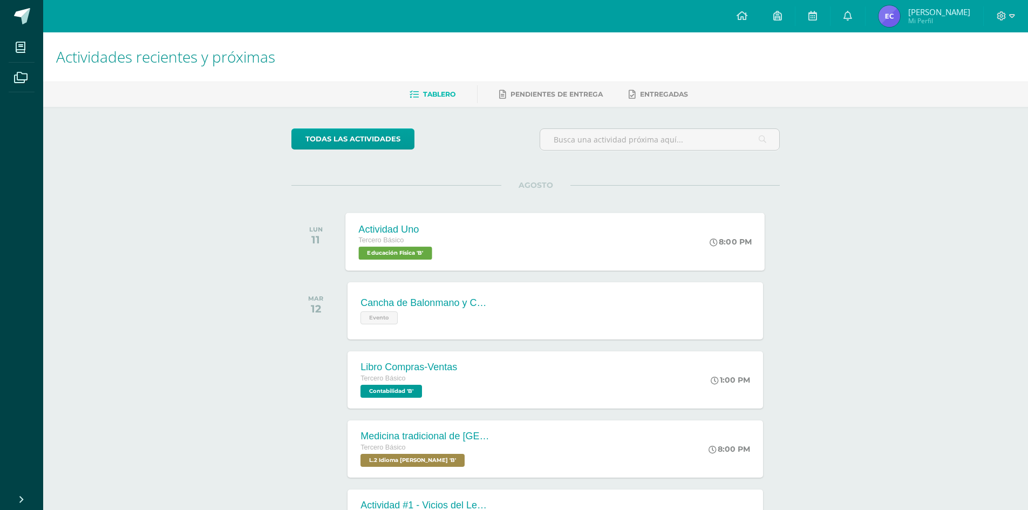
scroll to position [174, 0]
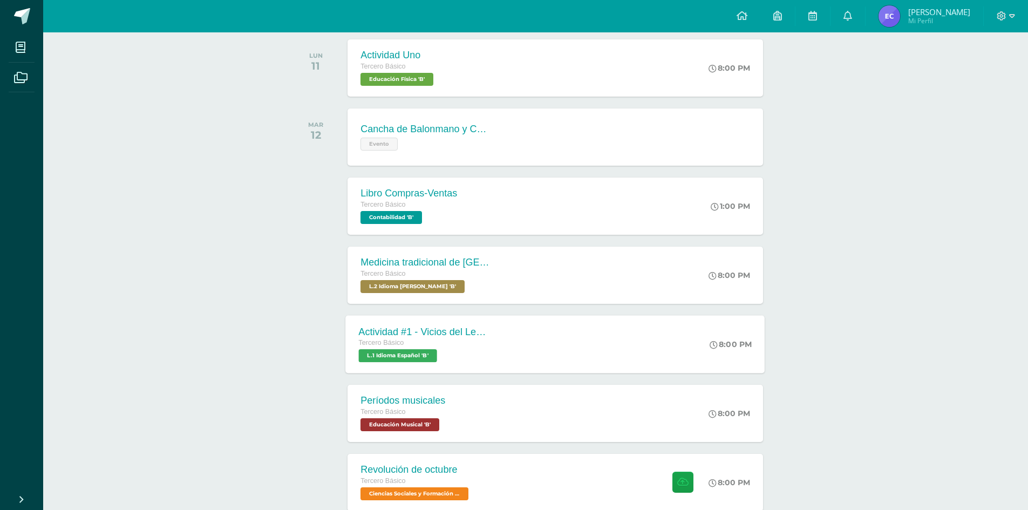
click at [590, 336] on div "Actividad #1 - Vicios del LenguaJe Tercero Básico L.1 Idioma Español 'B' 8:00 P…" at bounding box center [555, 344] width 419 height 58
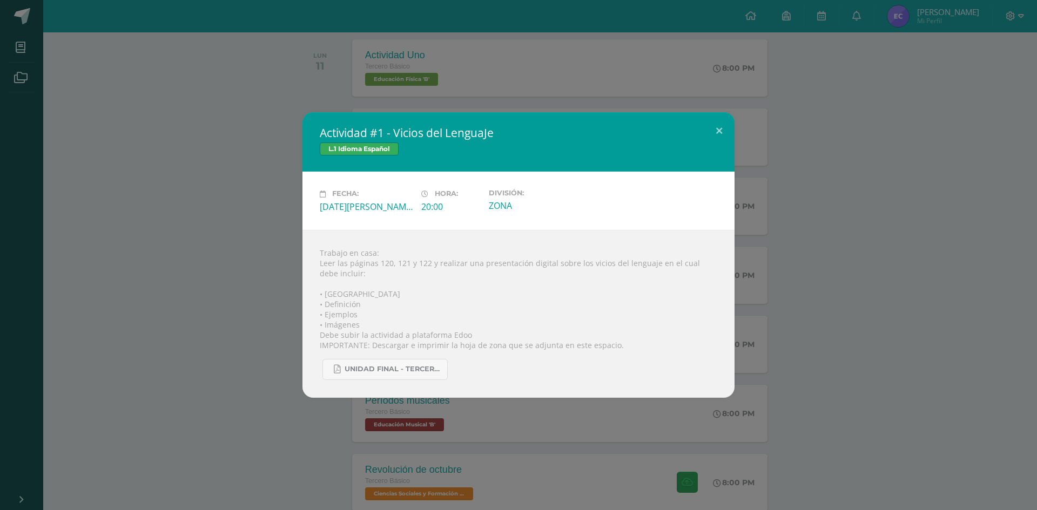
click at [140, 270] on div "Actividad #1 - Vicios del LenguaJe L.1 Idioma Español Fecha: Martes 12 de Agost…" at bounding box center [518, 254] width 1028 height 285
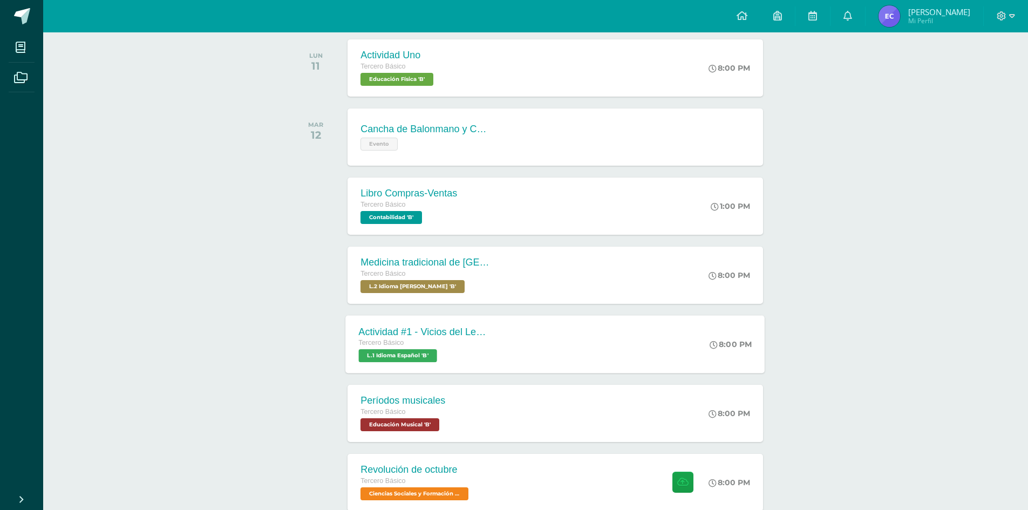
click at [507, 347] on div "Actividad #1 - Vicios del LenguaJe Tercero Básico L.1 Idioma Español 'B' 8:00 P…" at bounding box center [555, 344] width 419 height 58
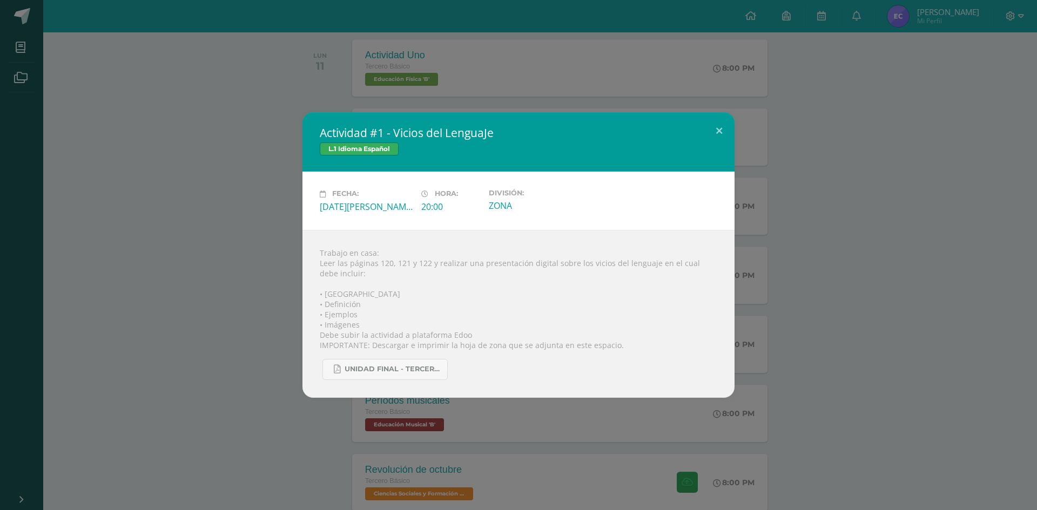
click at [81, 177] on div "Actividad #1 - Vicios del LenguaJe L.1 Idioma Español Fecha: Martes 12 de Agost…" at bounding box center [518, 254] width 1028 height 285
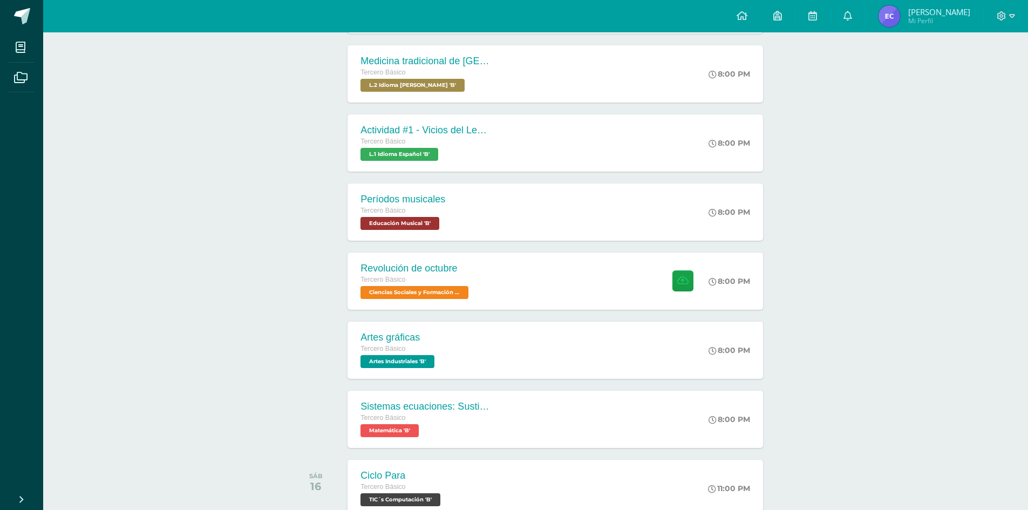
scroll to position [469, 0]
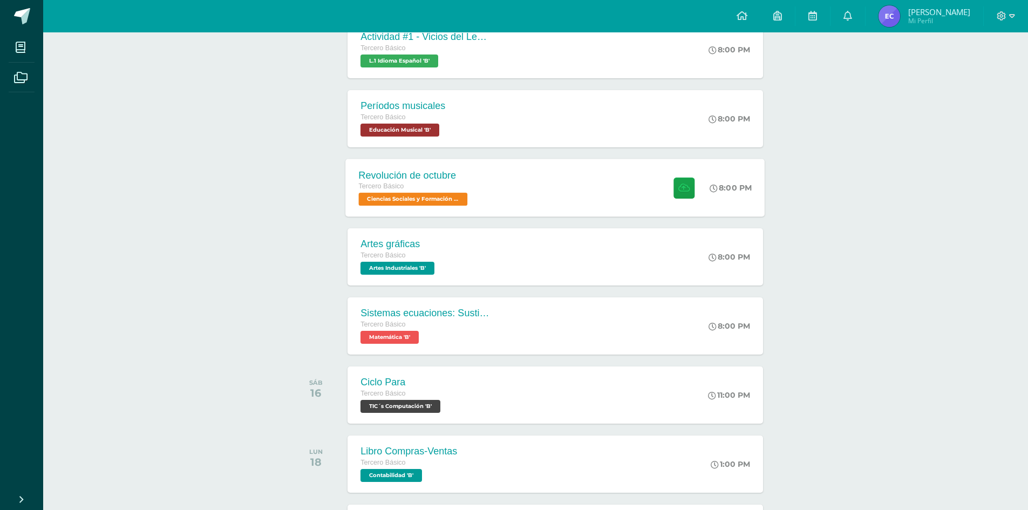
click at [484, 201] on div "Revolución de octubre Tercero Básico Ciencias Sociales y Formación Ciudadana 'B…" at bounding box center [555, 188] width 419 height 58
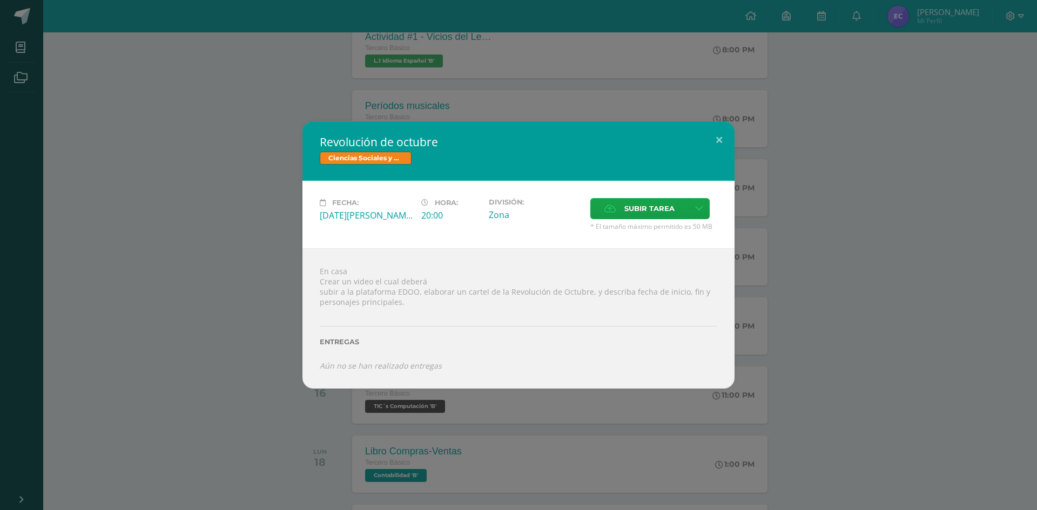
click at [213, 286] on div "Revolución de octubre Ciencias Sociales y Formación Ciudadana Fecha: Miércoles …" at bounding box center [518, 254] width 1028 height 267
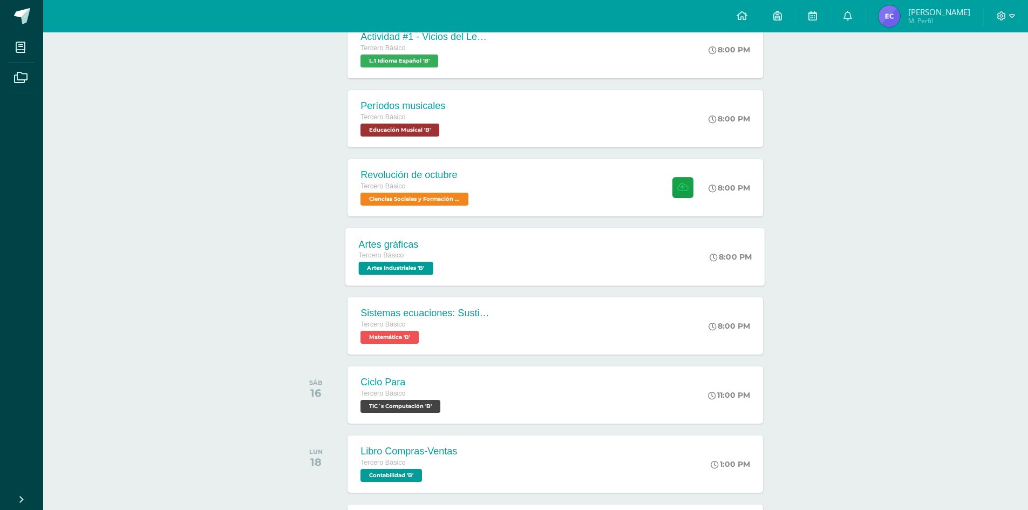
click at [443, 238] on div "Artes gráficas Tercero Básico Artes Industriales 'B'" at bounding box center [398, 257] width 104 height 58
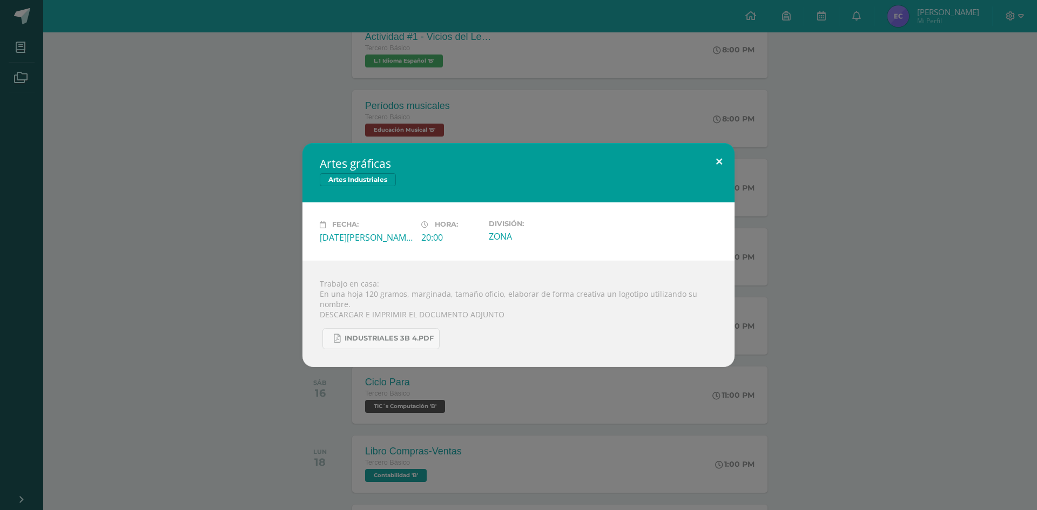
click at [717, 164] on button at bounding box center [718, 161] width 31 height 37
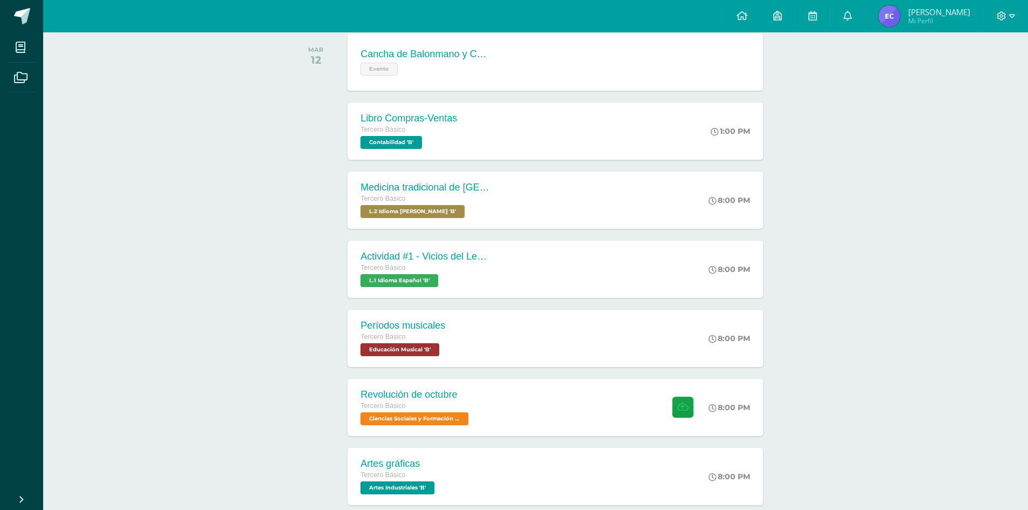
scroll to position [269, 0]
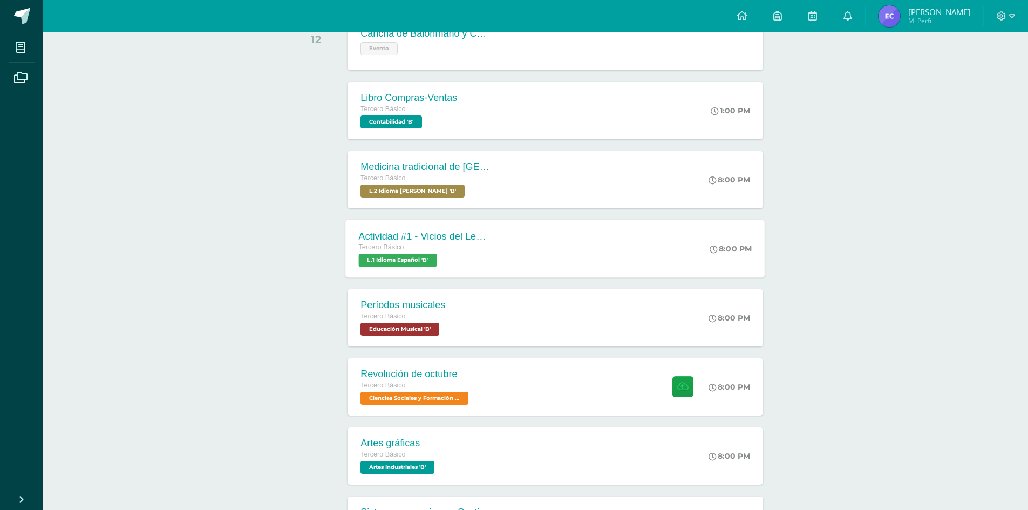
click at [610, 261] on div "Actividad #1 - Vicios del LenguaJe Tercero Básico L.1 Idioma Español 'B' 8:00 P…" at bounding box center [555, 249] width 419 height 58
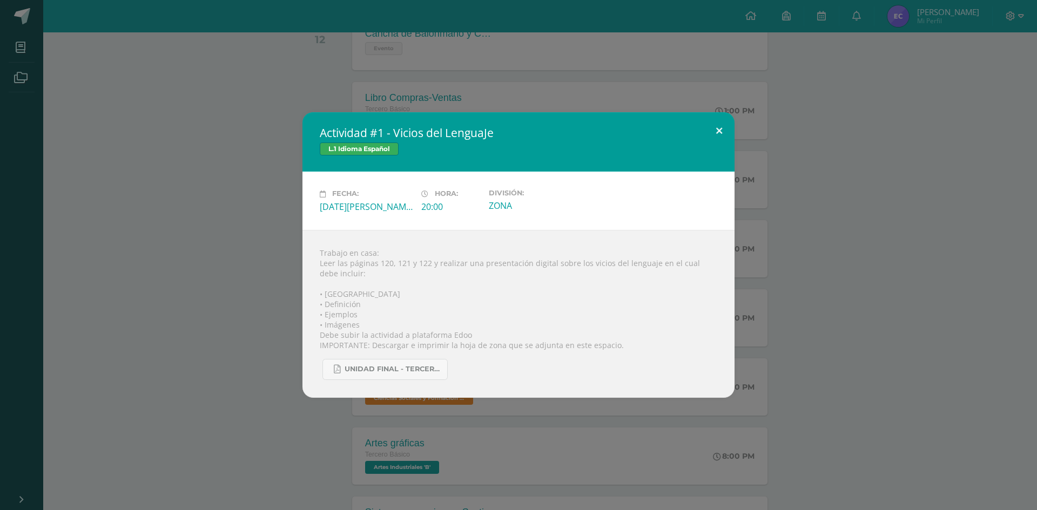
click at [724, 126] on button at bounding box center [718, 130] width 31 height 37
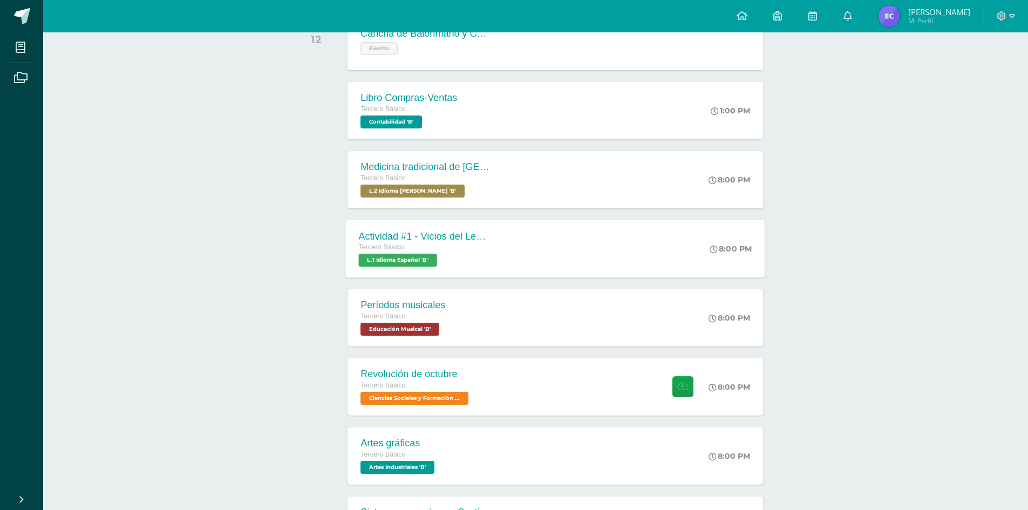
drag, startPoint x: 506, startPoint y: 250, endPoint x: 513, endPoint y: 257, distance: 9.2
click at [513, 257] on div "Actividad #1 - Vicios del LenguaJe Tercero Básico L.1 Idioma Español 'B' 8:00 P…" at bounding box center [555, 249] width 419 height 58
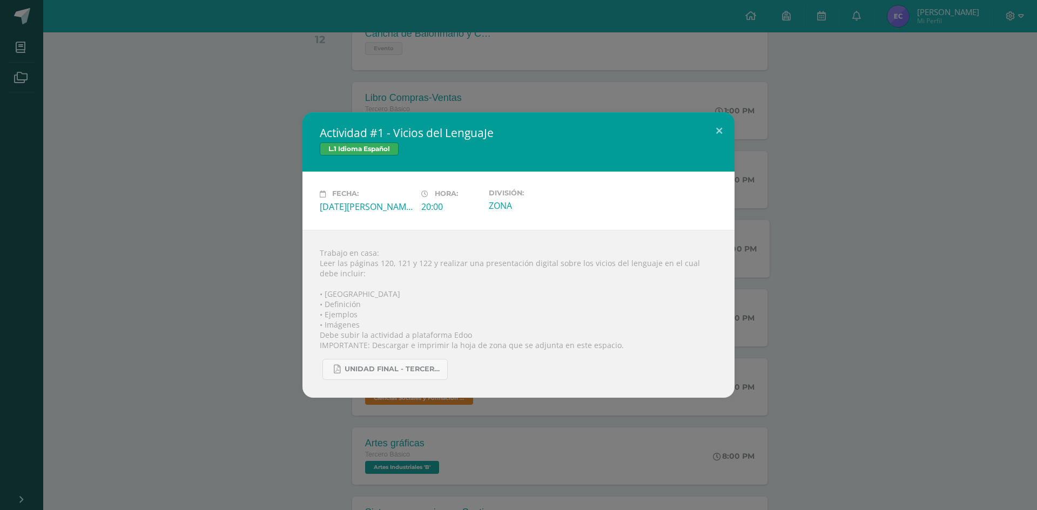
click at [134, 115] on div "Actividad #1 - Vicios del LenguaJe L.1 Idioma Español Fecha: [DATE][PERSON_NAME…" at bounding box center [518, 254] width 1028 height 285
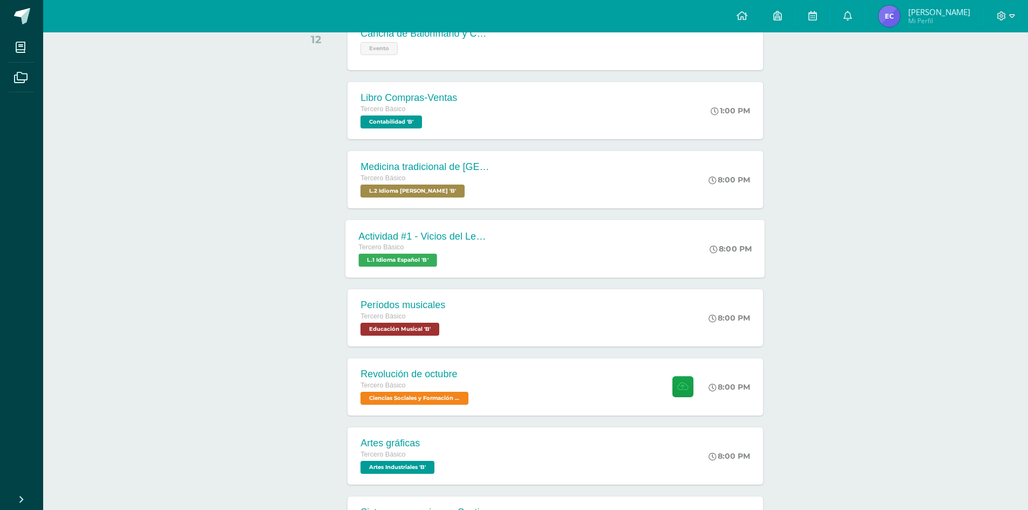
scroll to position [0, 0]
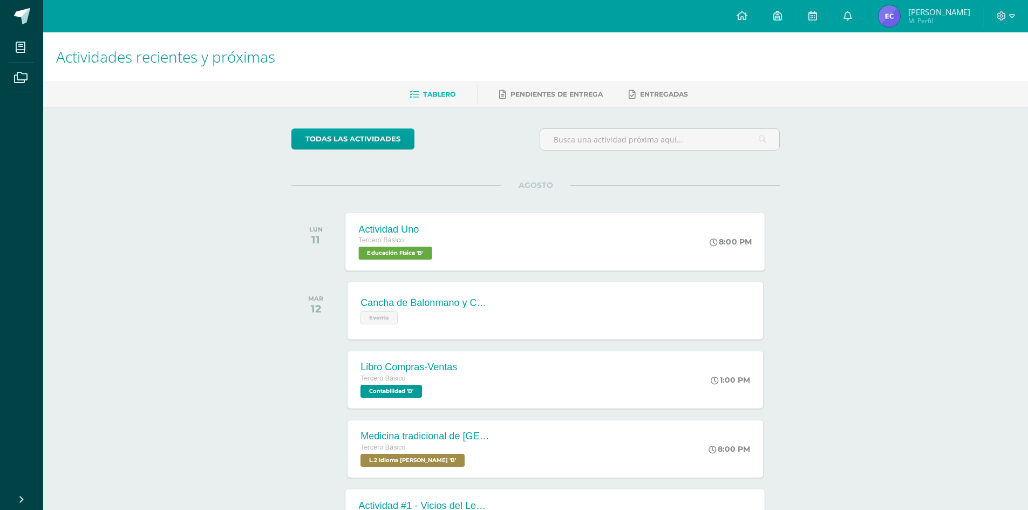
click at [449, 232] on div "Actividad Uno Tercero Básico Educación Física 'B'" at bounding box center [397, 242] width 103 height 58
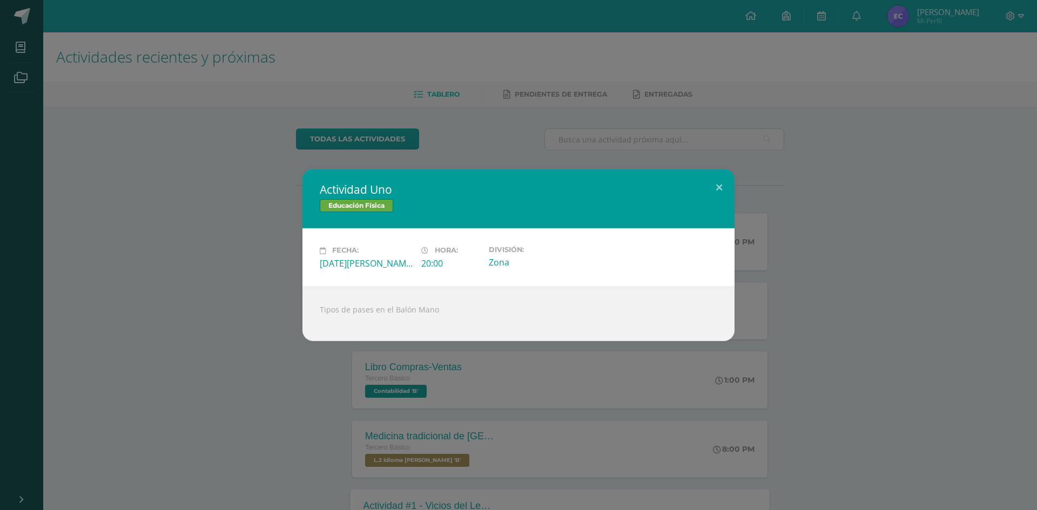
click at [102, 114] on div "Actividad Uno Educación Física Fecha: Lunes 11 de Agosto Hora: 20:00 División: …" at bounding box center [518, 255] width 1037 height 510
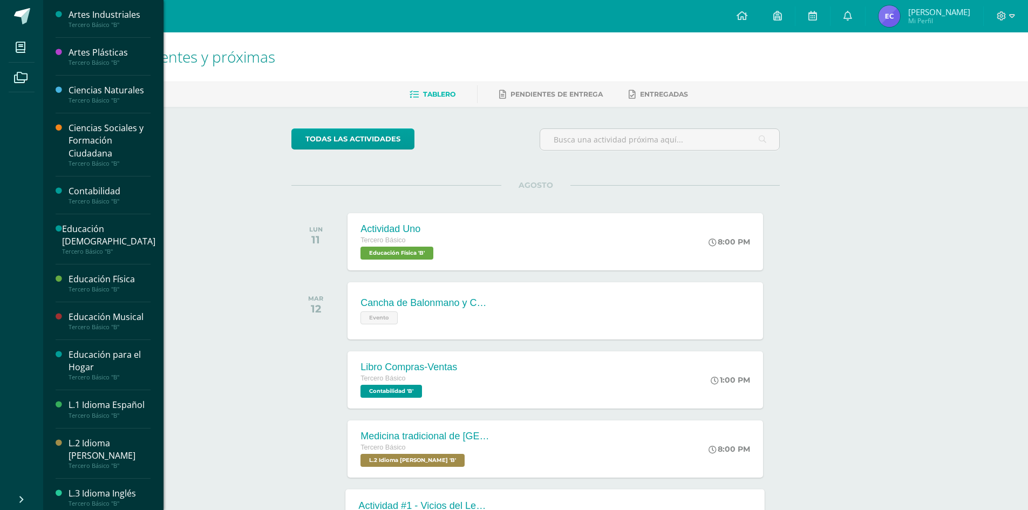
click at [124, 290] on div "Tercero Básico "B"" at bounding box center [110, 290] width 82 height 8
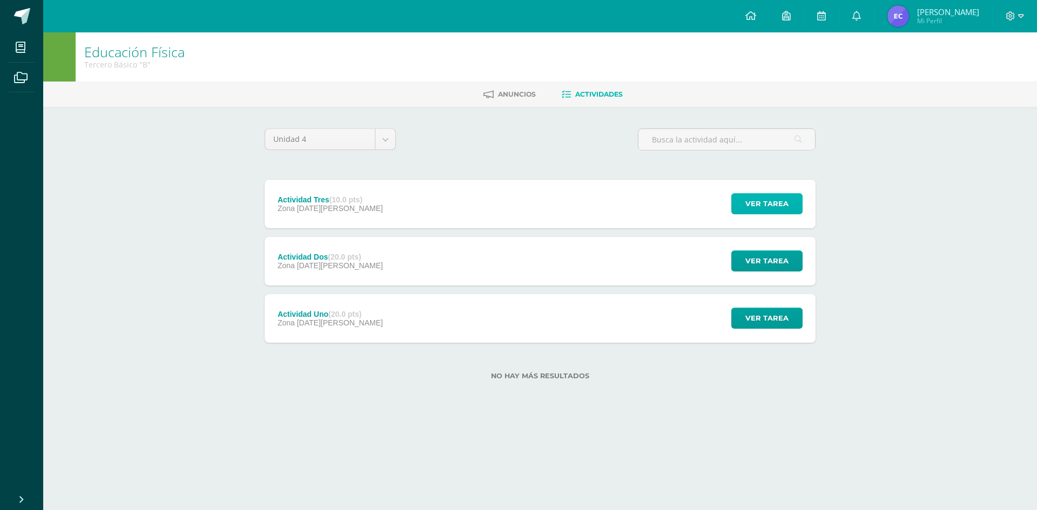
click at [794, 206] on button "Ver tarea" at bounding box center [766, 203] width 71 height 21
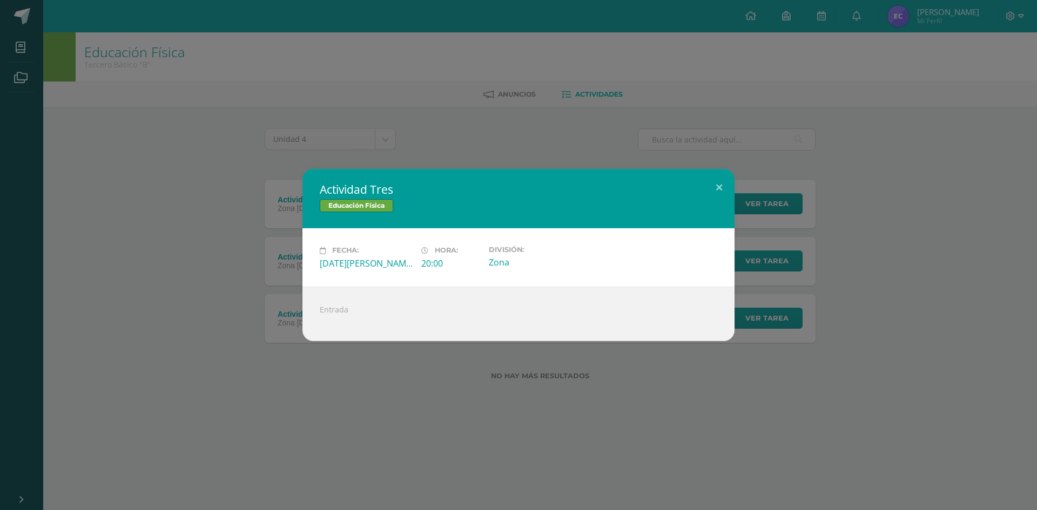
click at [877, 188] on div "Actividad Tres Educación Física Fecha: Lunes 25 de Agosto Hora: 20:00 División:…" at bounding box center [518, 255] width 1028 height 172
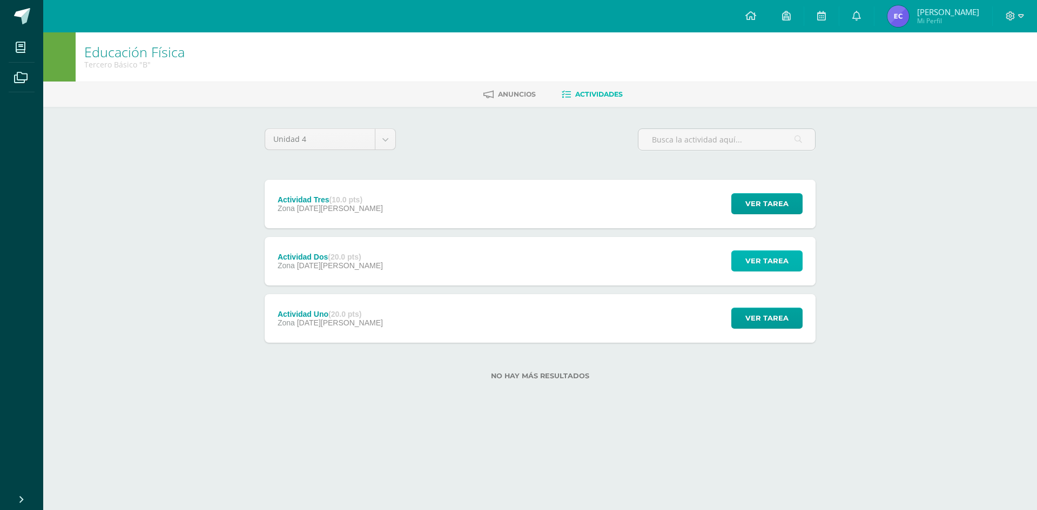
click at [773, 255] on span "Ver tarea" at bounding box center [766, 261] width 43 height 20
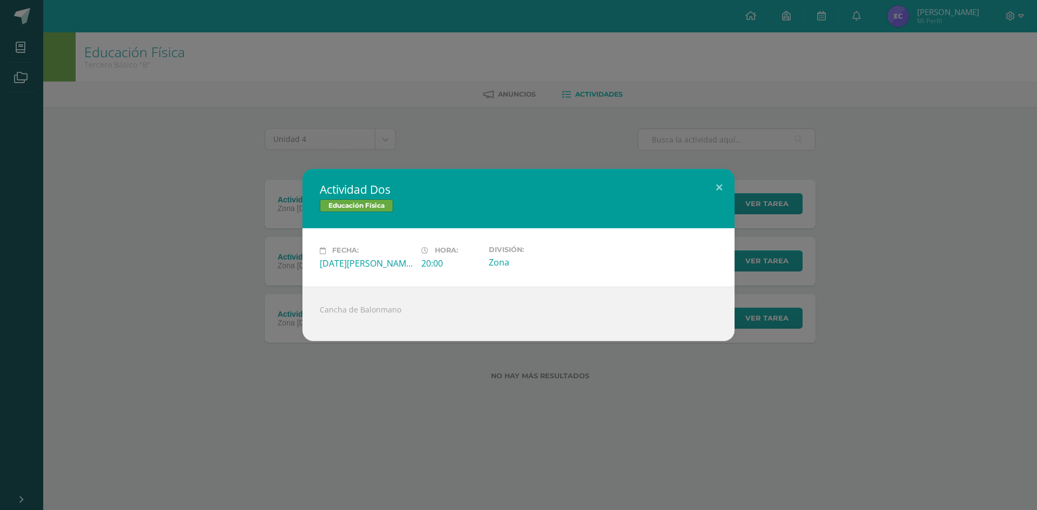
click at [877, 228] on div "Actividad Dos Educación Física Fecha: Lunes 18 de Agosto Hora: 20:00 División: …" at bounding box center [518, 255] width 1028 height 172
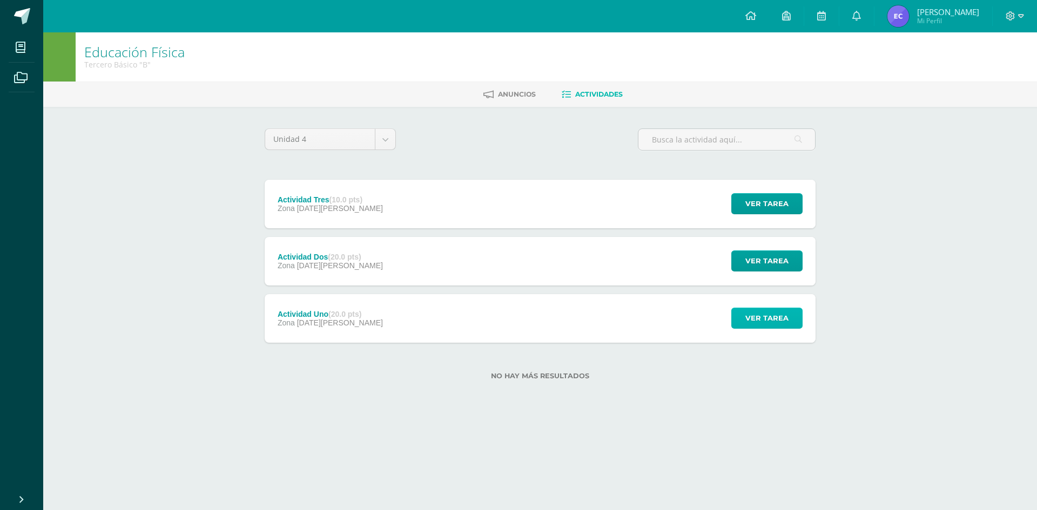
click at [764, 314] on span "Ver tarea" at bounding box center [766, 318] width 43 height 20
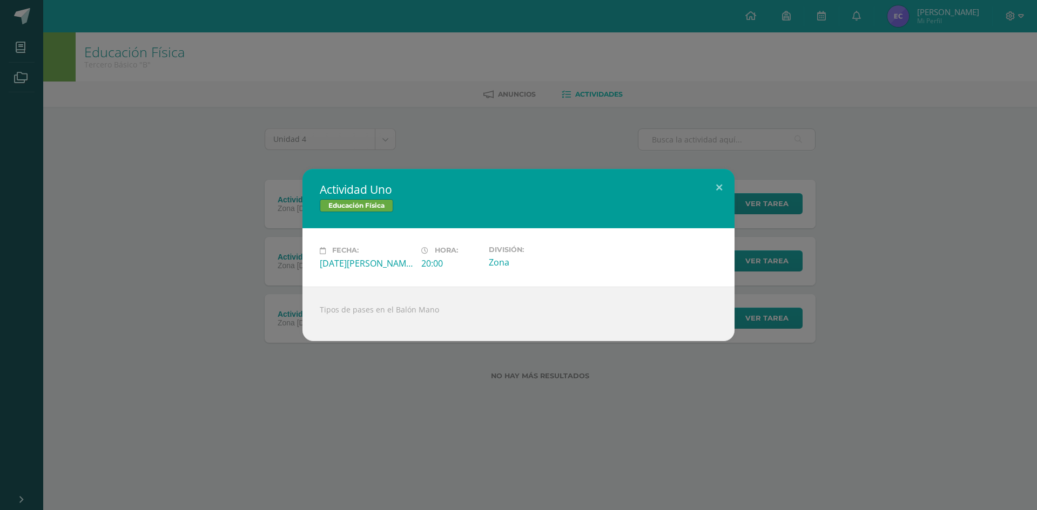
click at [901, 277] on div "Actividad Uno Educación Física Fecha: Lunes 11 de Agosto Hora: 20:00 División: …" at bounding box center [518, 255] width 1028 height 172
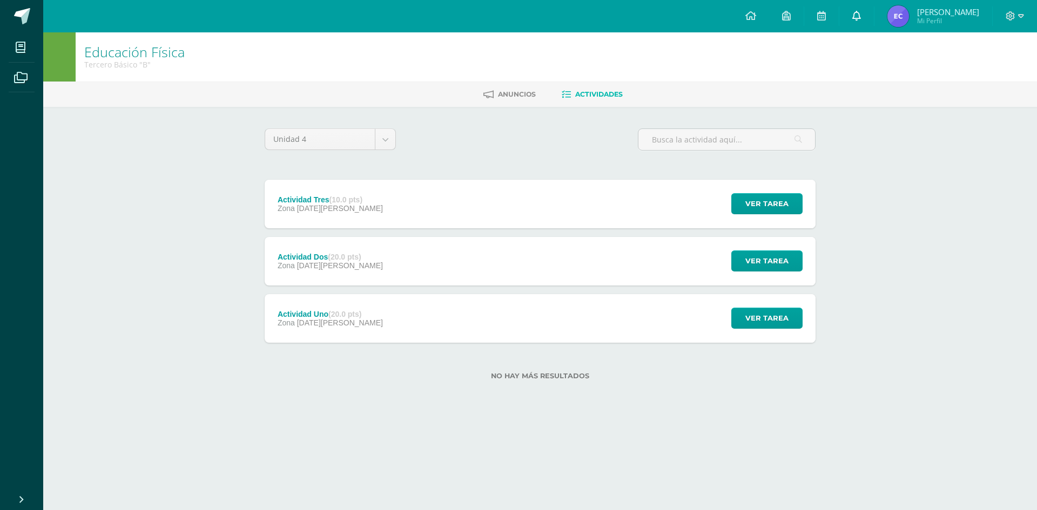
click at [852, 14] on icon at bounding box center [856, 16] width 9 height 10
click at [597, 134] on div "Unidad 4 Unidad 1 Unidad 2 Unidad 3 Unidad 4" at bounding box center [539, 143] width 559 height 31
click at [530, 98] on span "Anuncios" at bounding box center [517, 94] width 38 height 8
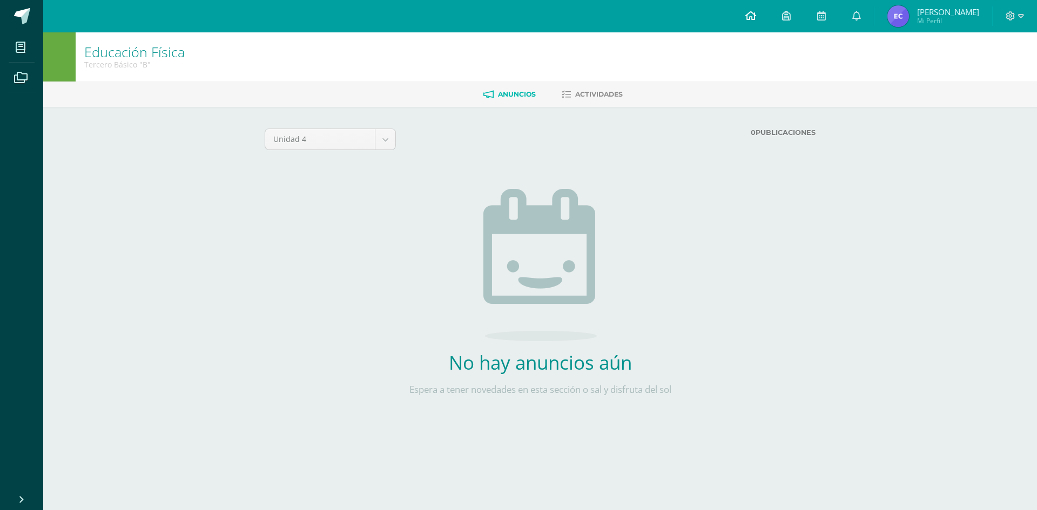
click at [745, 13] on icon at bounding box center [750, 16] width 11 height 10
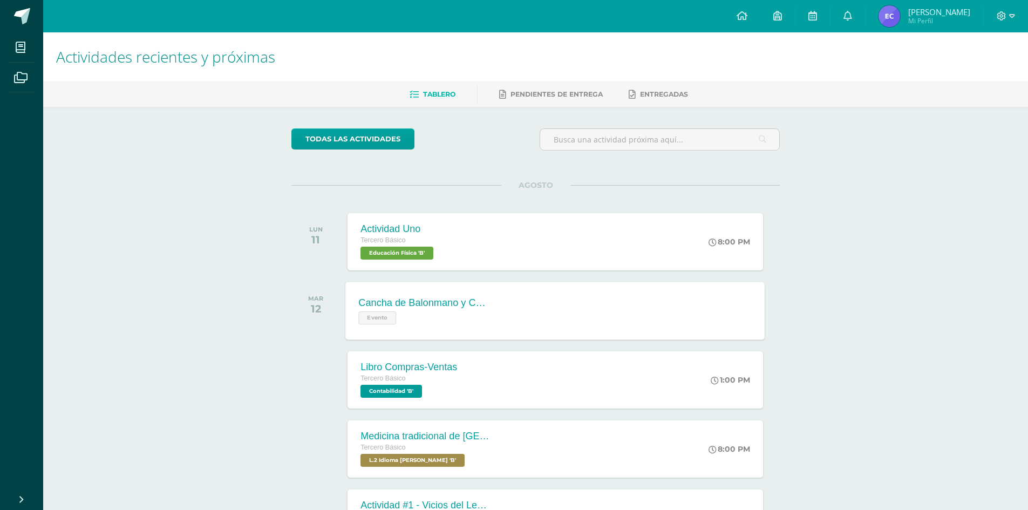
click at [704, 306] on div "Cancha de Balonmano y Contenido Evento Cancha de Balonmano y Contenido Evento C…" at bounding box center [555, 311] width 419 height 58
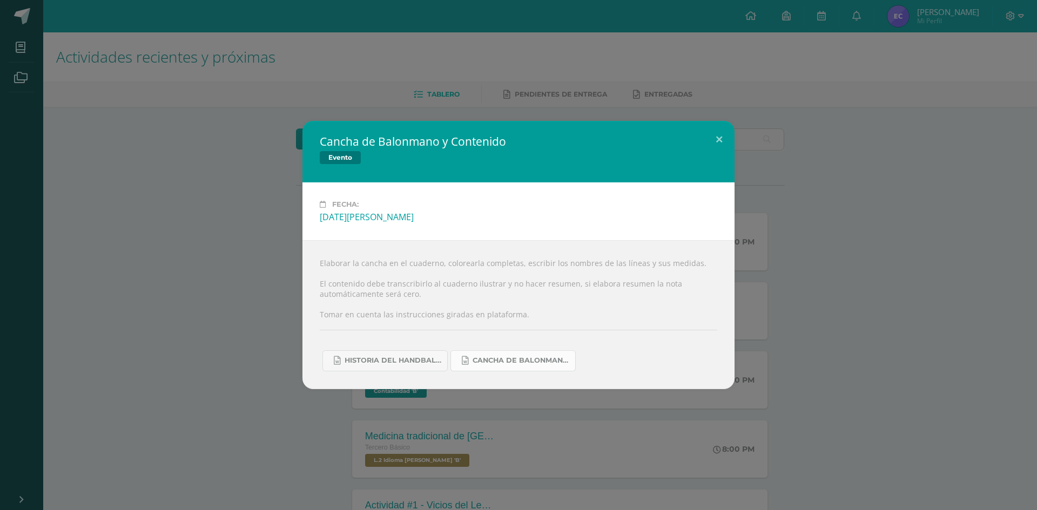
click at [531, 356] on span "Cancha de Balonmano.docx" at bounding box center [520, 360] width 97 height 9
click at [424, 362] on span "Historia del handball.docx" at bounding box center [392, 360] width 97 height 9
click at [880, 252] on div "Cancha de Balonmano y Contenido Evento Fecha: Martes 12 de Agosto Elaborar la c…" at bounding box center [518, 255] width 1028 height 268
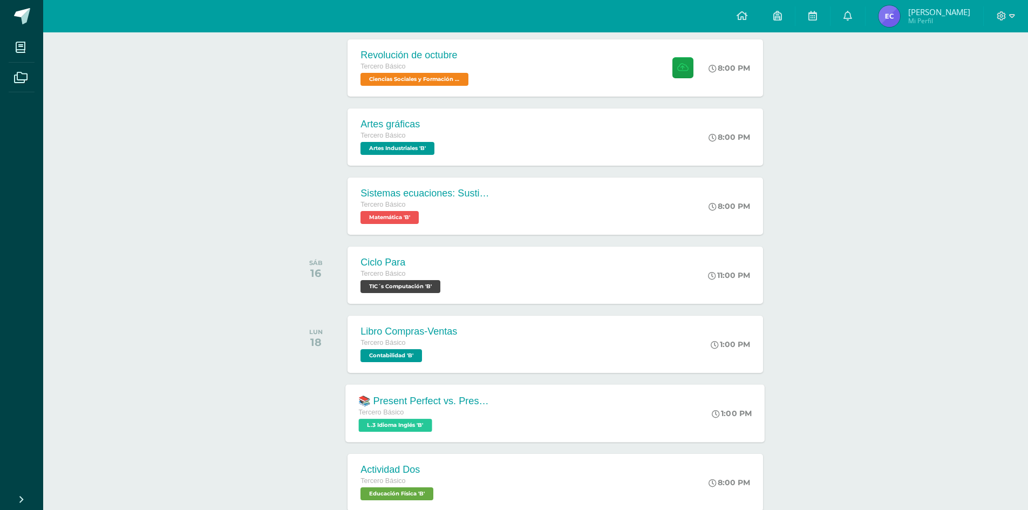
scroll to position [12, 0]
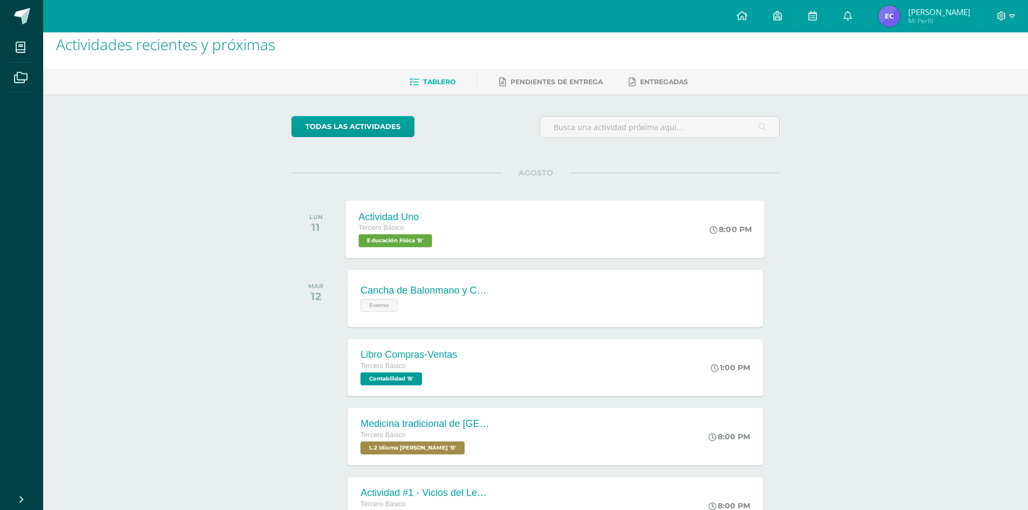
click at [642, 237] on div "Actividad Uno Tercero Básico Educación Física 'B' 8:00 PM Actividad Uno Educaci…" at bounding box center [555, 229] width 419 height 58
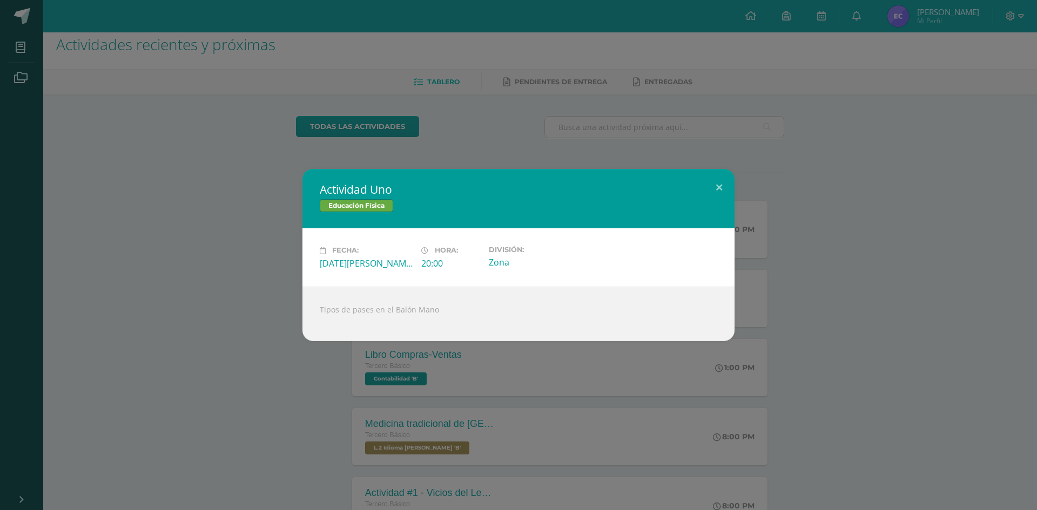
click at [156, 329] on div "Actividad Uno Educación Física Fecha: Lunes 11 de Agosto Hora: 20:00 División: …" at bounding box center [518, 255] width 1028 height 172
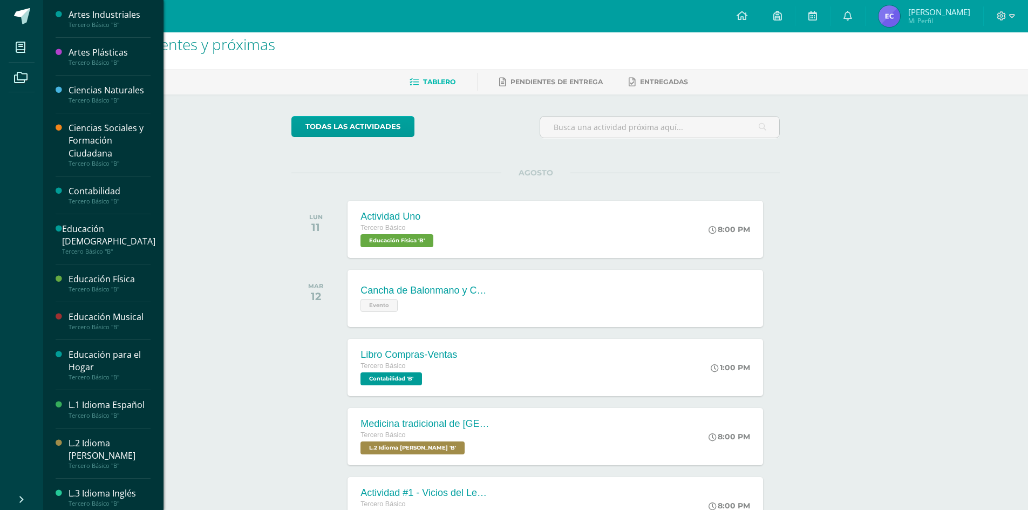
click at [109, 274] on div "Educación Física" at bounding box center [110, 279] width 82 height 12
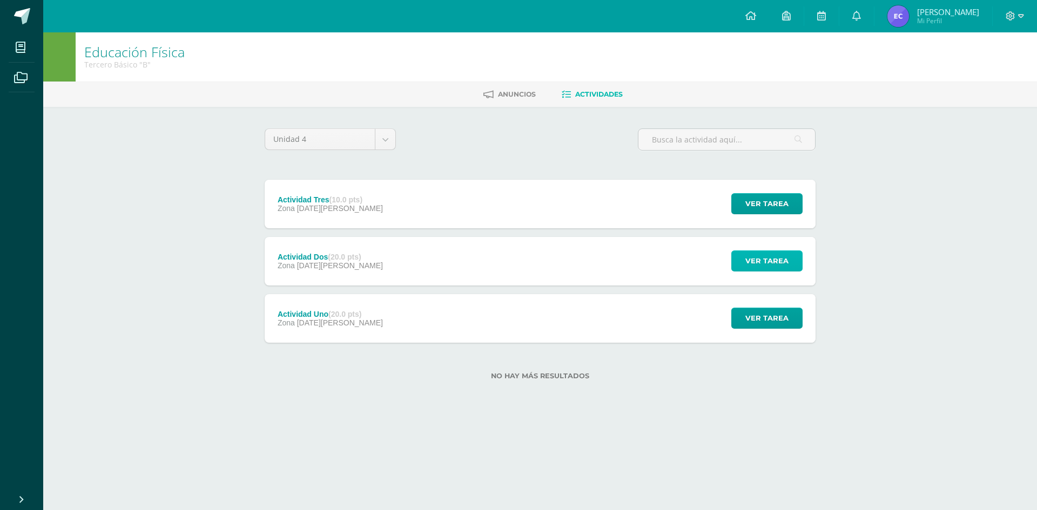
click at [771, 254] on span "Ver tarea" at bounding box center [766, 261] width 43 height 20
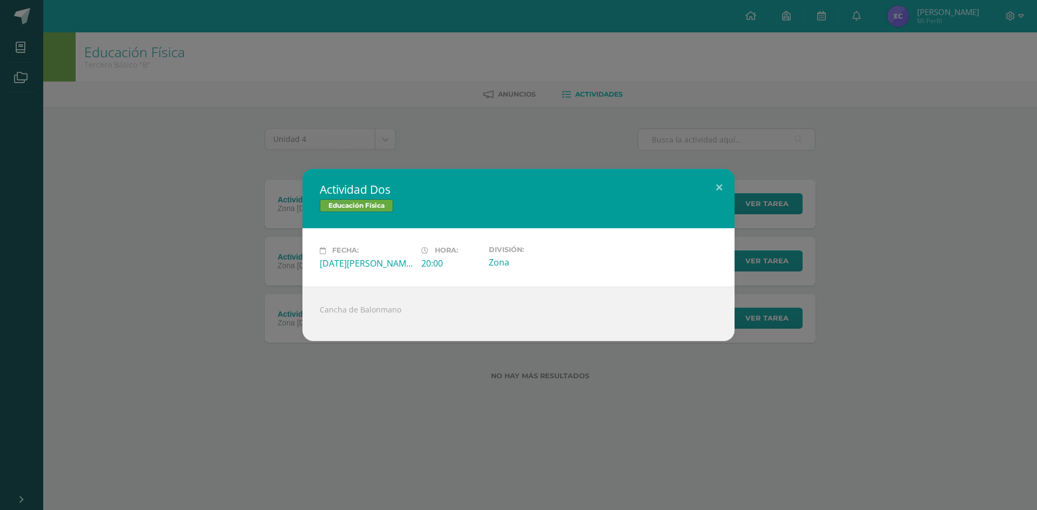
click at [621, 143] on div "Actividad Dos Educación Física Fecha: Lunes 18 de Agosto Hora: 20:00 División: …" at bounding box center [518, 255] width 1037 height 510
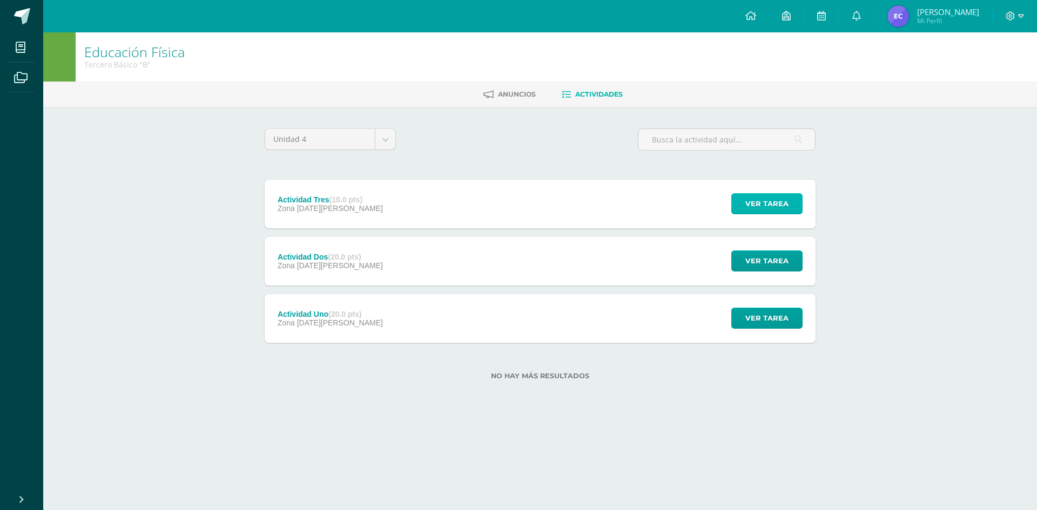
click at [748, 208] on span "Ver tarea" at bounding box center [766, 204] width 43 height 20
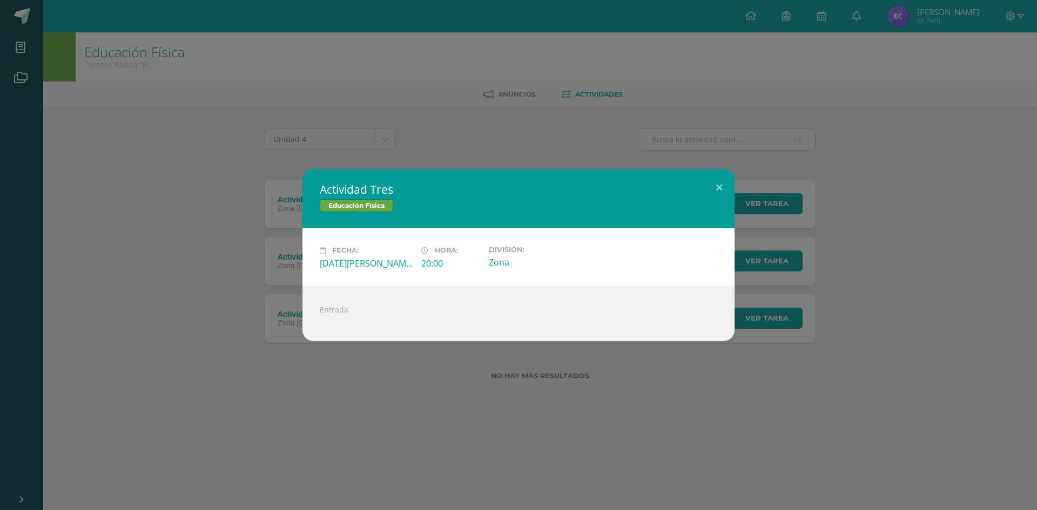
click at [569, 130] on div "Actividad Tres Educación Física Fecha: Lunes 25 de Agosto Hora: 20:00 División:…" at bounding box center [518, 255] width 1037 height 510
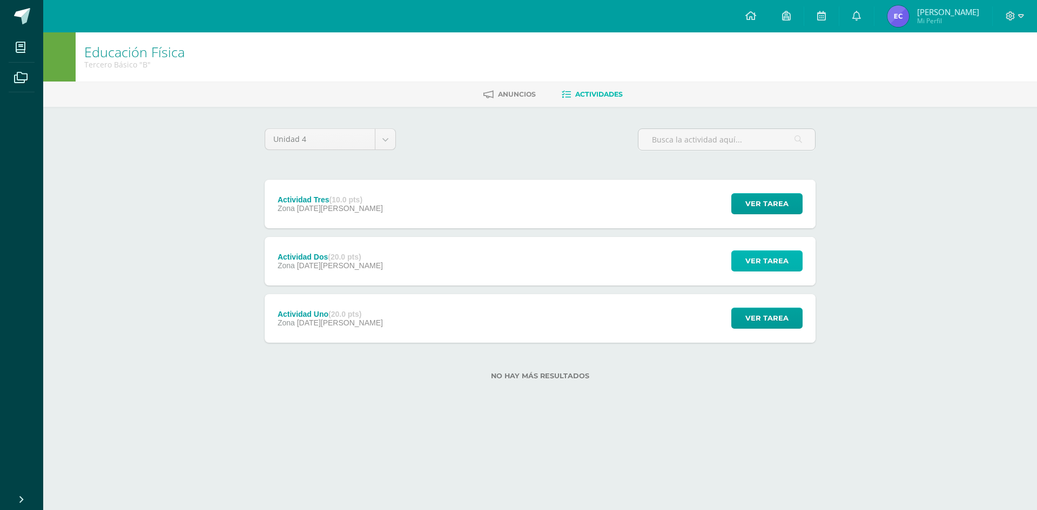
click at [769, 263] on span "Ver tarea" at bounding box center [766, 261] width 43 height 20
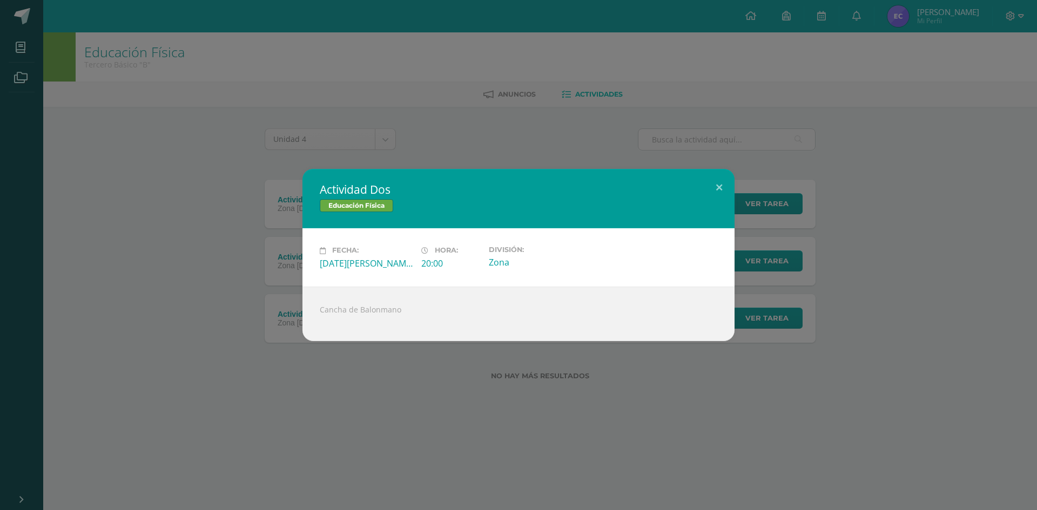
drag, startPoint x: 199, startPoint y: 301, endPoint x: 206, endPoint y: 309, distance: 10.3
click at [206, 309] on div "Actividad Dos Educación Física Fecha: Lunes 18 de Agosto Hora: 20:00 División: …" at bounding box center [518, 255] width 1028 height 172
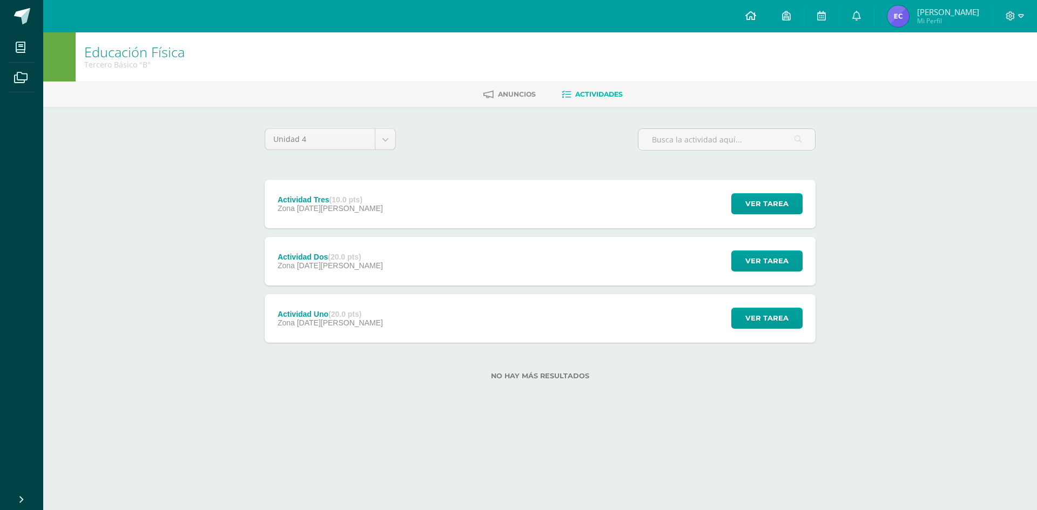
click at [747, 15] on icon at bounding box center [750, 16] width 11 height 10
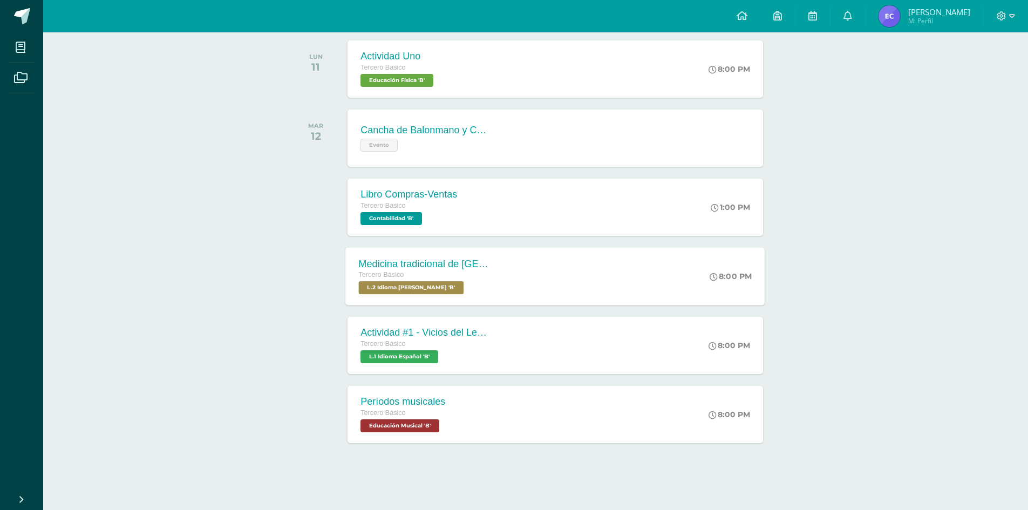
scroll to position [174, 0]
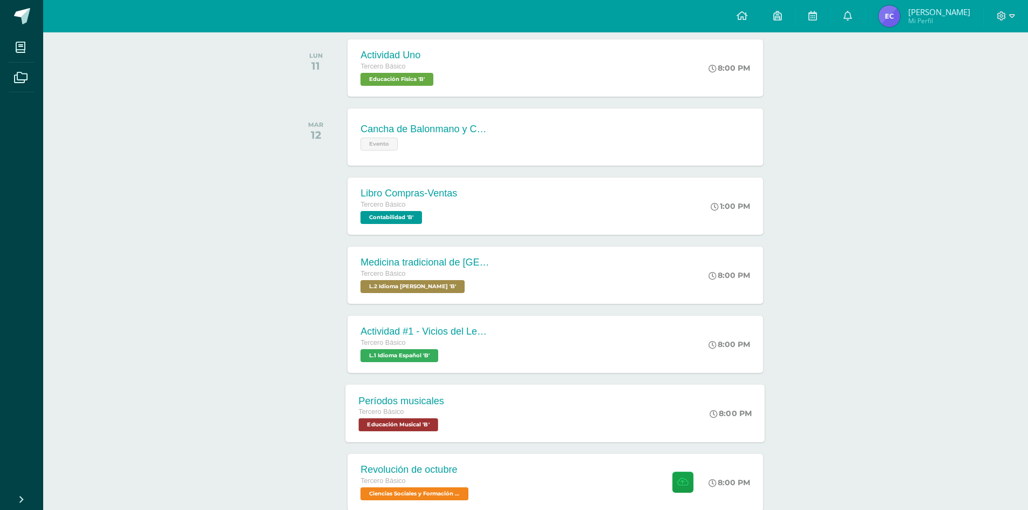
click at [643, 406] on div "Períodos musicales Tercero Básico Educación Musical 'B' 8:00 PM Períodos musica…" at bounding box center [555, 413] width 419 height 58
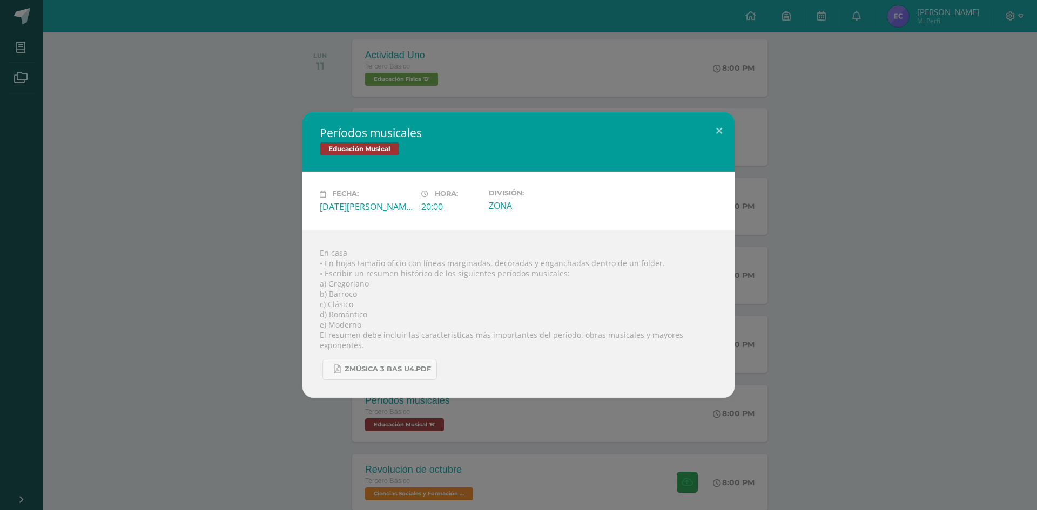
click at [249, 305] on div "Períodos musicales Educación Musical Fecha: [DATE][PERSON_NAME] Hora: 20:00 Div…" at bounding box center [518, 254] width 1028 height 285
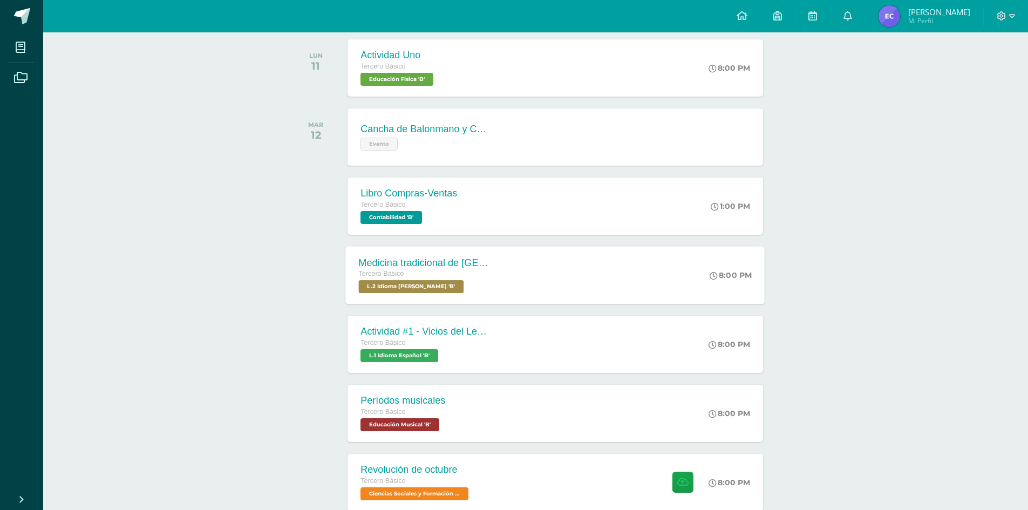
click at [556, 264] on div "Medicina tradicional de [GEOGRAPHIC_DATA] Tercero Básico L.2 Idioma [PERSON_NAM…" at bounding box center [555, 275] width 419 height 58
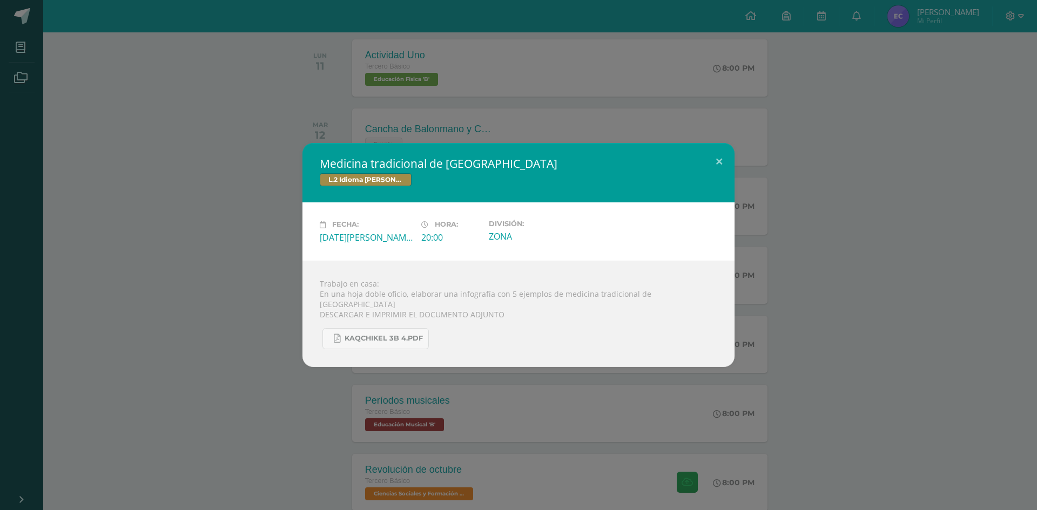
click at [253, 190] on div "Medicina tradicional de [GEOGRAPHIC_DATA] L.2 Idioma [PERSON_NAME] Fecha: [DATE…" at bounding box center [518, 255] width 1028 height 224
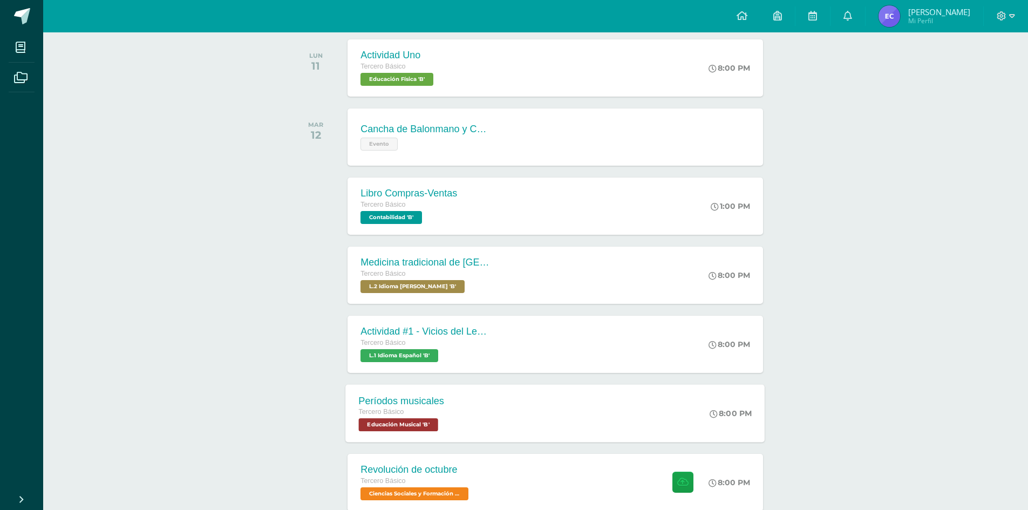
click at [564, 419] on div "Períodos musicales Tercero Básico Educación Musical 'B' 8:00 PM Períodos musica…" at bounding box center [555, 413] width 419 height 58
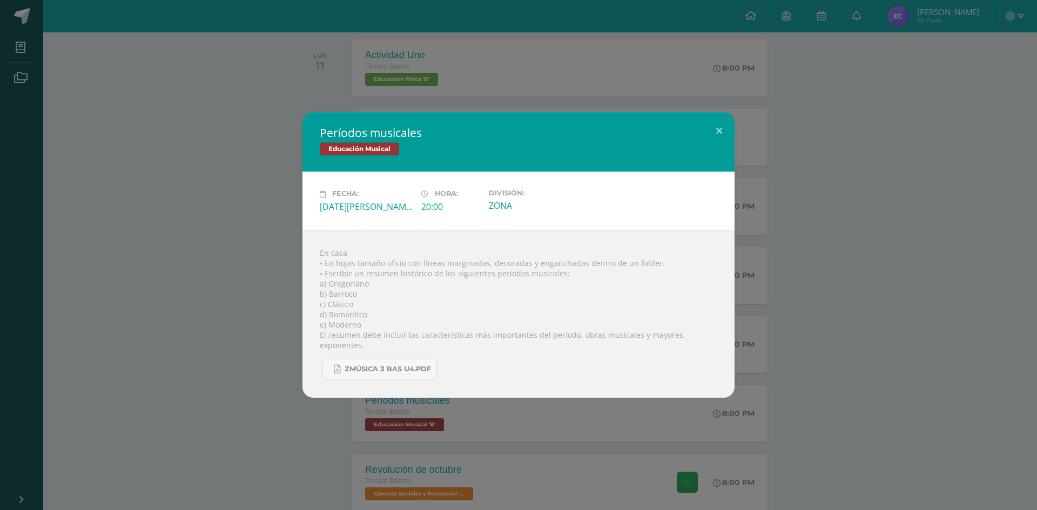
click at [190, 189] on div "Períodos musicales Educación Musical Fecha: [DATE][PERSON_NAME] Hora: 20:00 Div…" at bounding box center [518, 254] width 1028 height 285
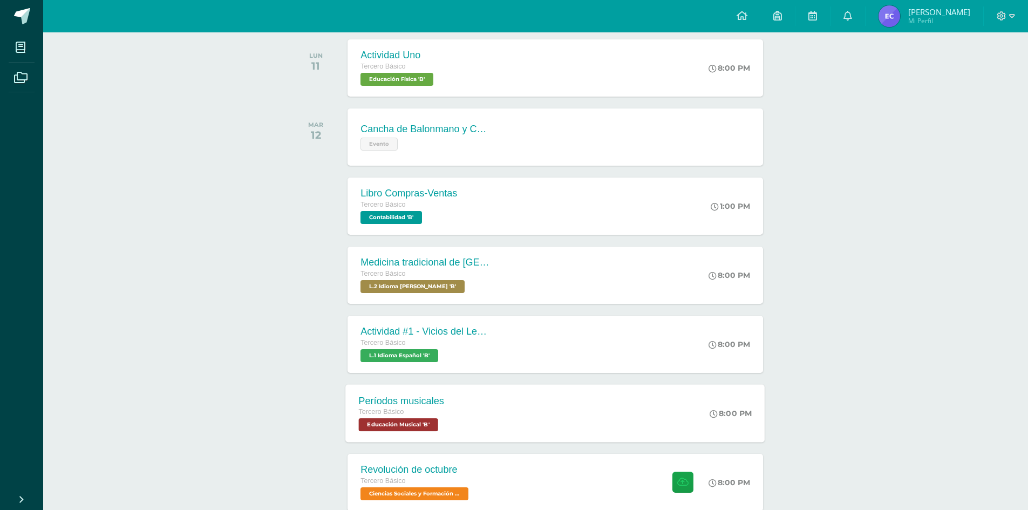
click at [620, 405] on div "Períodos musicales Tercero Básico Educación Musical 'B' 8:00 PM Períodos musica…" at bounding box center [555, 413] width 419 height 58
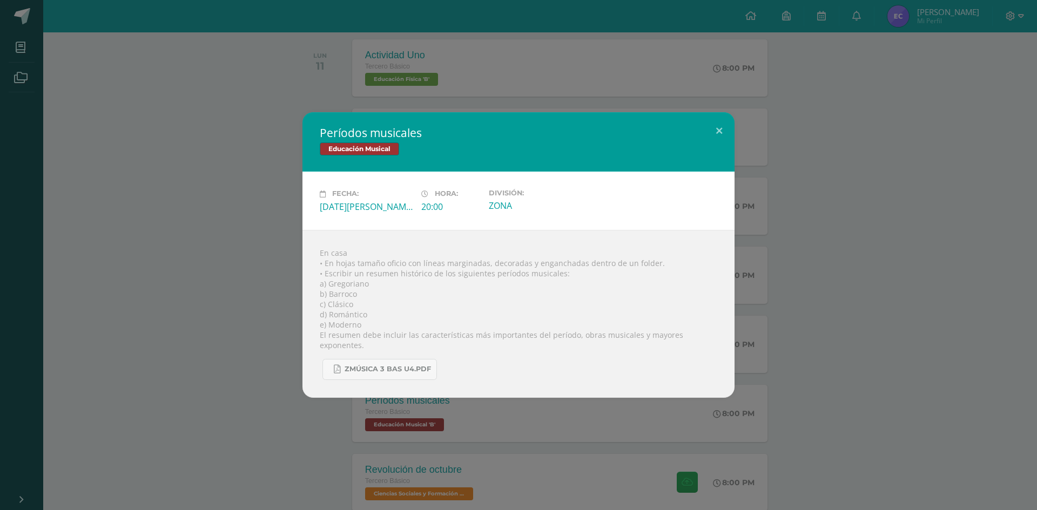
click at [222, 159] on div "Períodos musicales Educación Musical Fecha: [DATE][PERSON_NAME] Hora: 20:00 Div…" at bounding box center [518, 254] width 1028 height 285
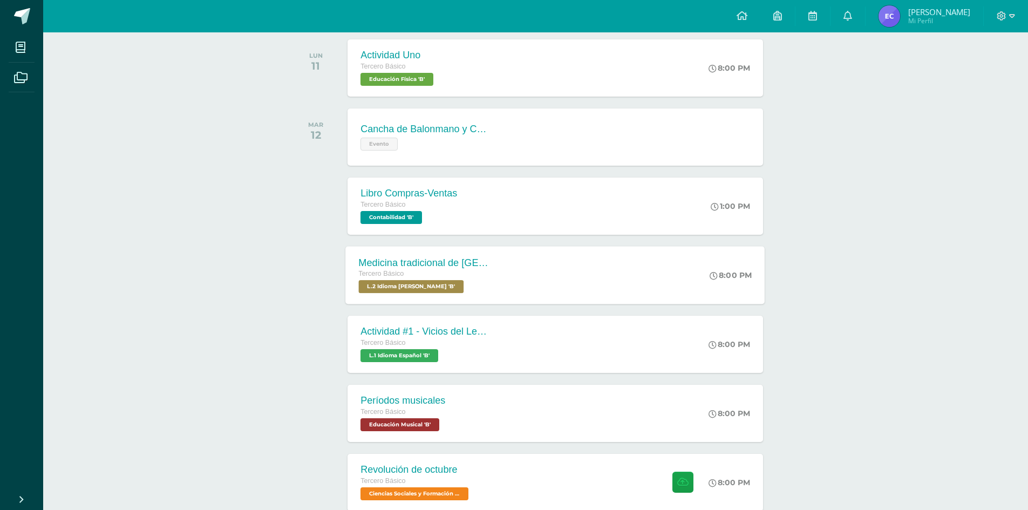
click at [560, 274] on div "Medicina tradicional de [GEOGRAPHIC_DATA] Tercero Básico L.2 Idioma [PERSON_NAM…" at bounding box center [555, 275] width 419 height 58
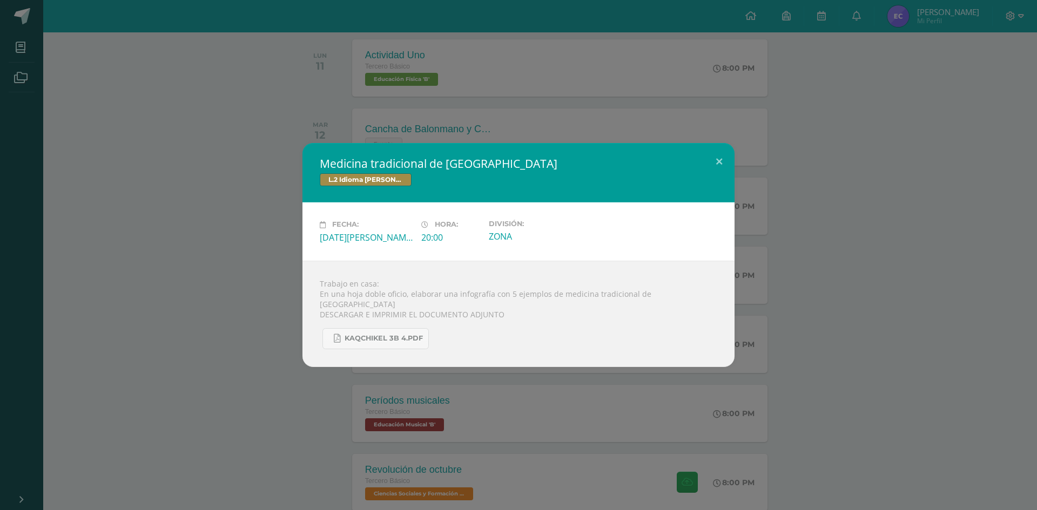
click at [141, 195] on div "Medicina tradicional de [GEOGRAPHIC_DATA] L.2 Idioma [PERSON_NAME] Fecha: [DATE…" at bounding box center [518, 255] width 1028 height 224
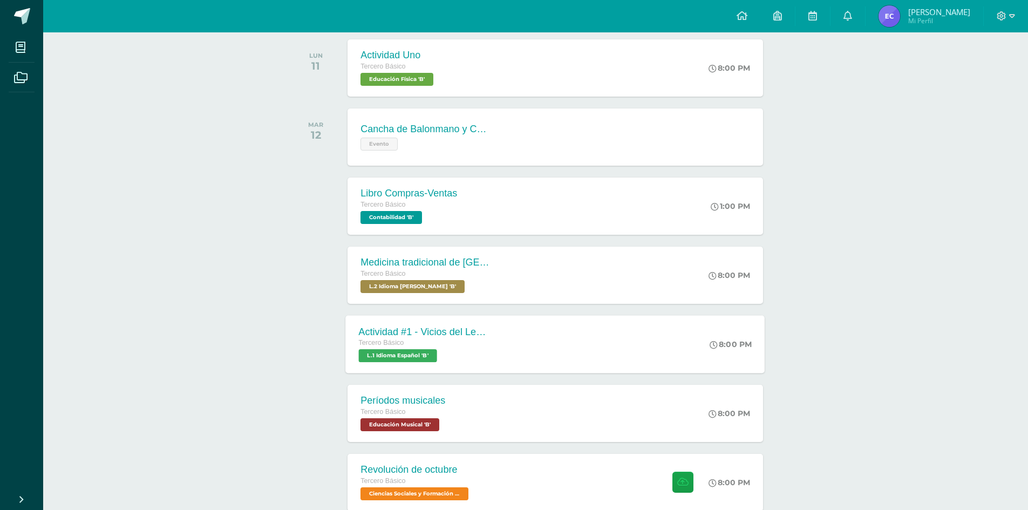
click at [633, 337] on div "Actividad #1 - Vicios del LenguaJe Tercero Básico L.1 Idioma Español 'B' 8:00 P…" at bounding box center [555, 344] width 419 height 58
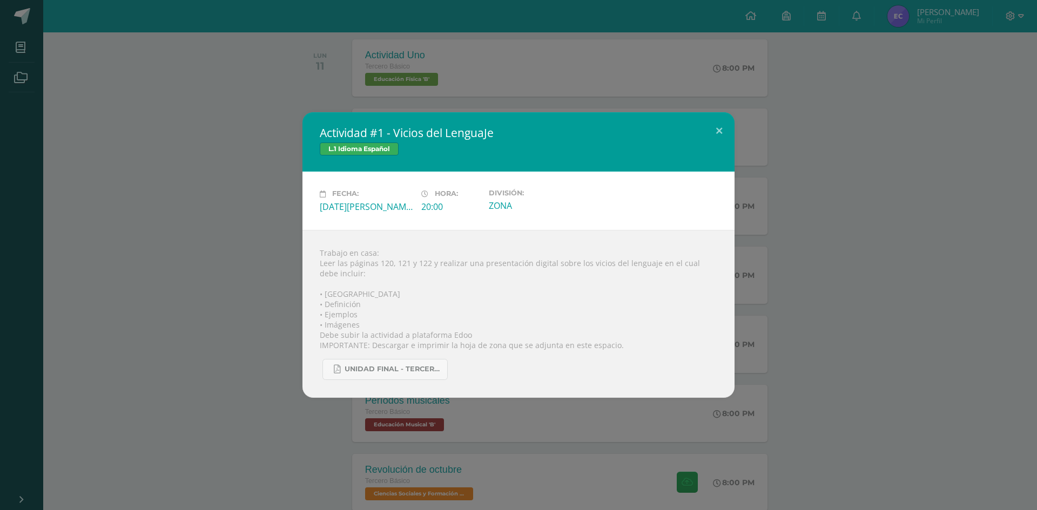
click at [271, 272] on div "Actividad #1 - Vicios del LenguaJe L.1 Idioma Español Fecha: [DATE][PERSON_NAME…" at bounding box center [518, 254] width 1028 height 285
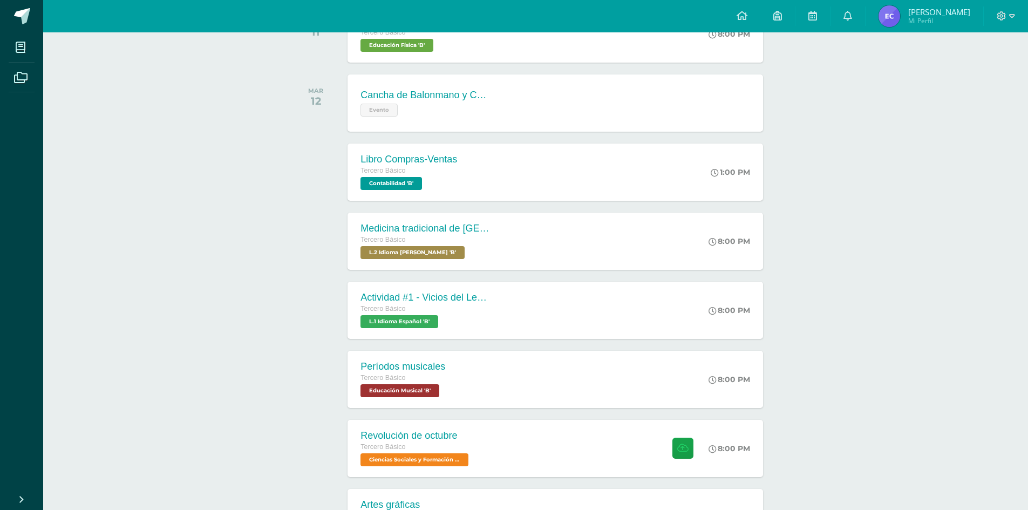
scroll to position [213, 0]
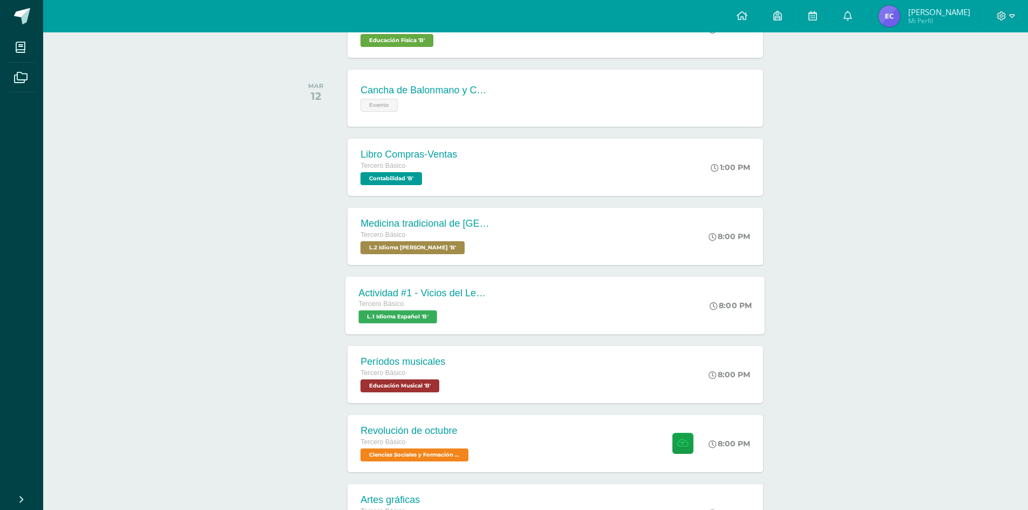
click at [672, 299] on div "Actividad #1 - Vicios del LenguaJe Tercero Básico L.1 Idioma Español 'B' 8:00 P…" at bounding box center [555, 305] width 419 height 58
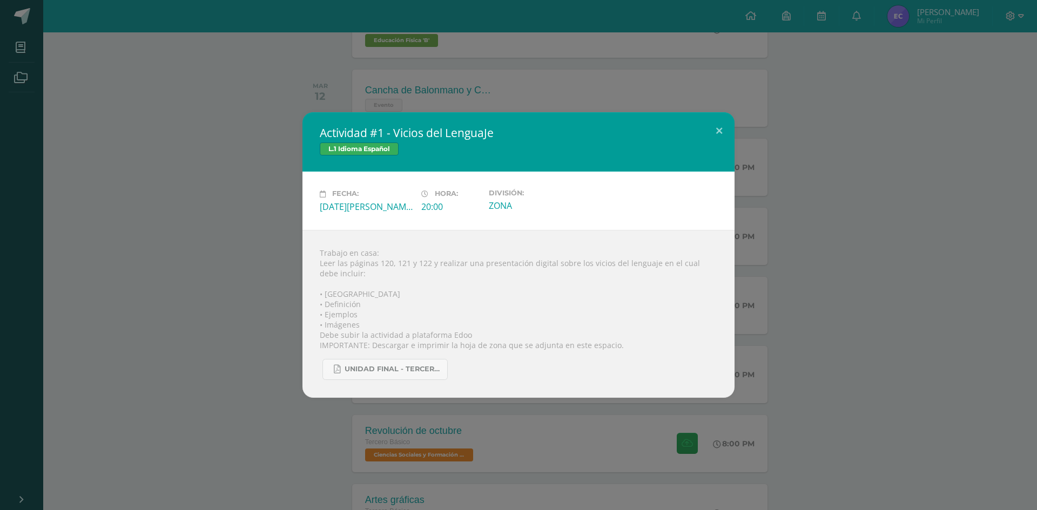
click at [971, 259] on div "Actividad #1 - Vicios del LenguaJe L.1 Idioma Español Fecha: [DATE][PERSON_NAME…" at bounding box center [518, 254] width 1028 height 285
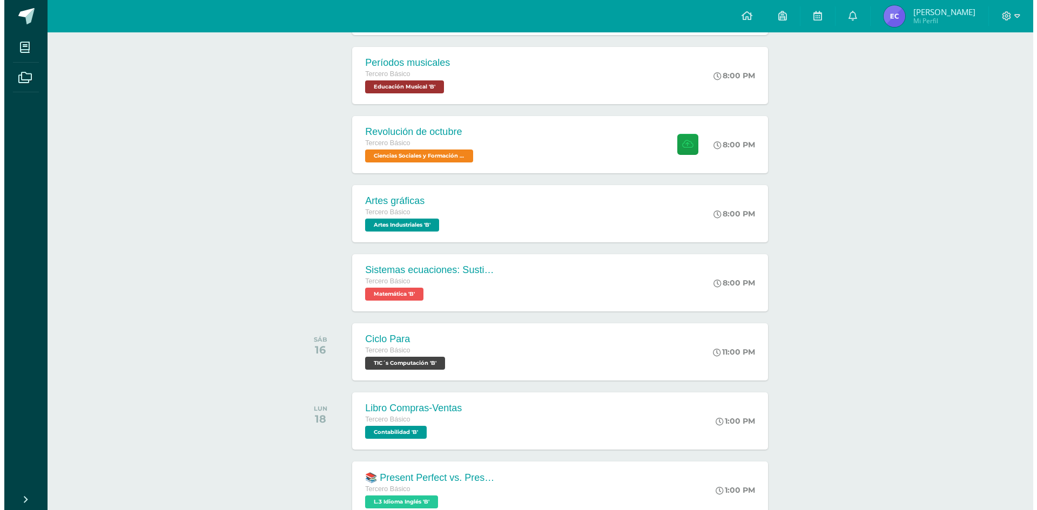
scroll to position [540, 0]
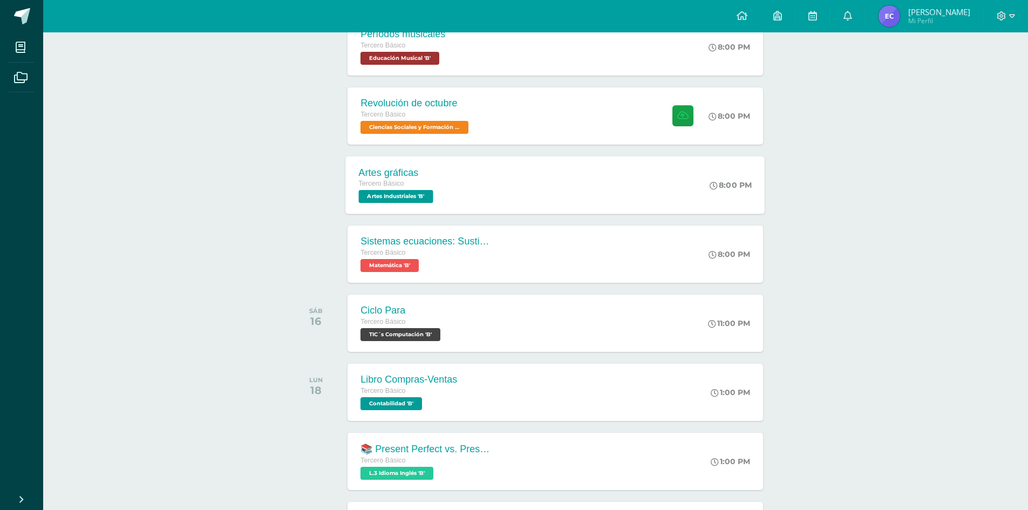
click at [476, 175] on div "Artes gráficas Tercero Básico Artes Industriales 'B' 8:00 PM Artes gráficas Art…" at bounding box center [555, 185] width 419 height 58
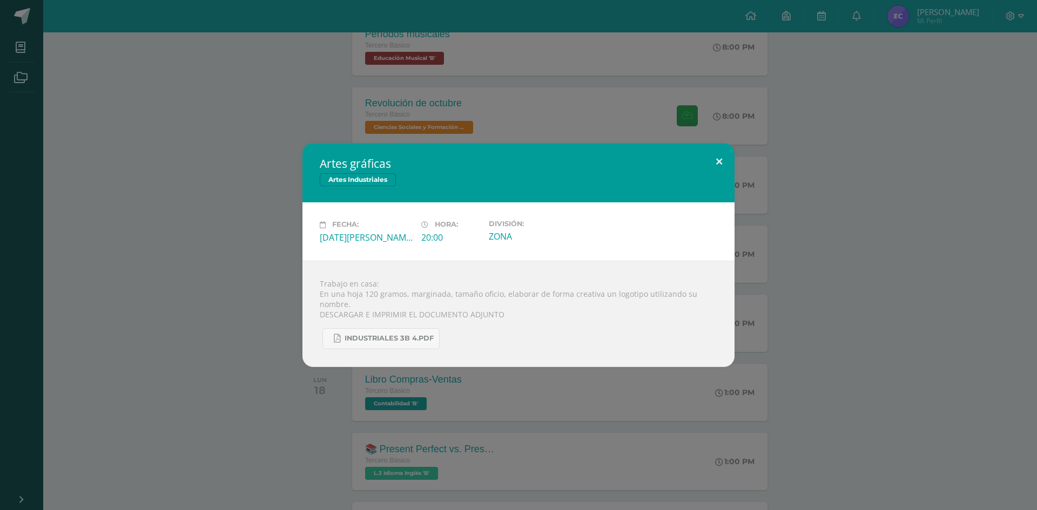
click at [718, 158] on button at bounding box center [718, 161] width 31 height 37
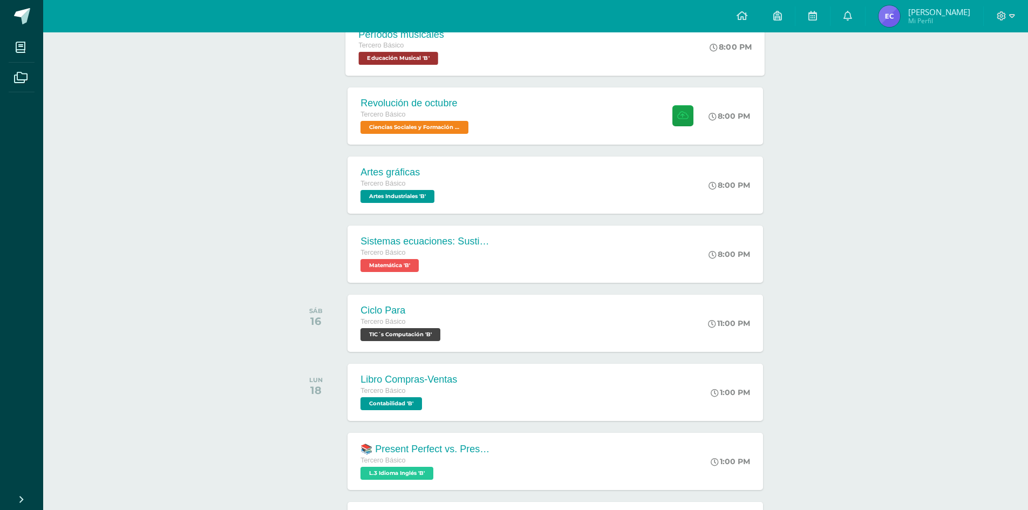
click at [443, 40] on div "Períodos musicales" at bounding box center [402, 34] width 86 height 11
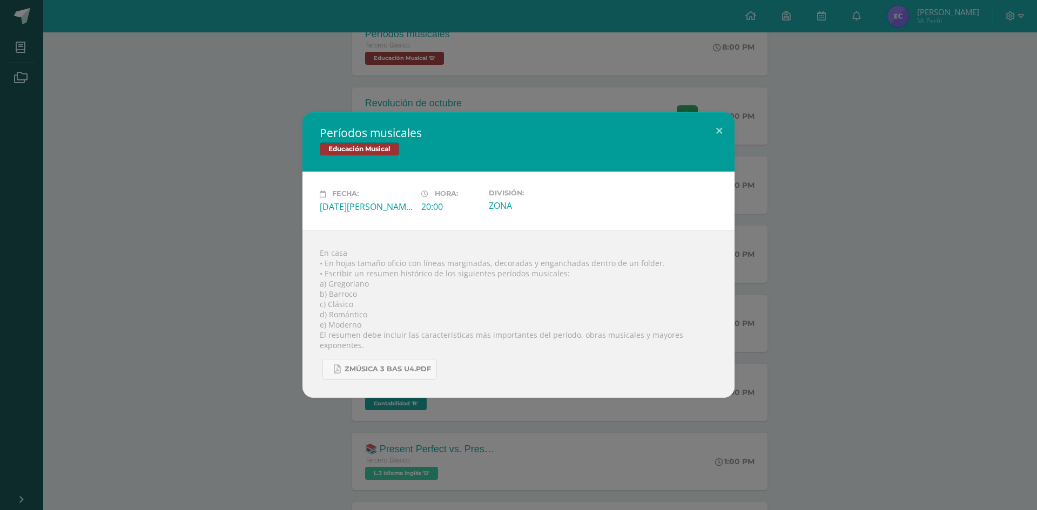
click at [905, 316] on div "Períodos musicales Educación Musical Fecha: [DATE][PERSON_NAME] Hora: 20:00 Div…" at bounding box center [518, 254] width 1028 height 285
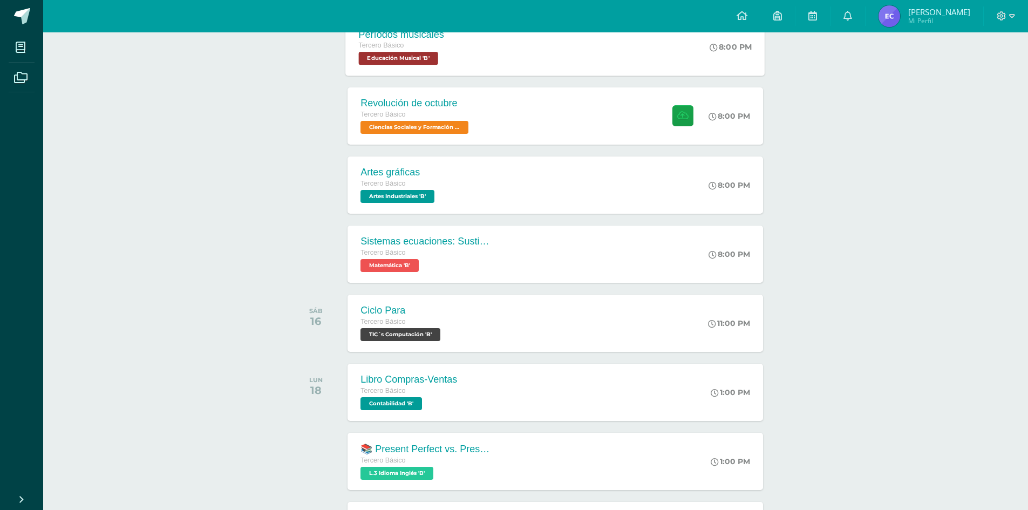
click at [625, 65] on div "Períodos musicales Tercero Básico Educación Musical 'B' 8:00 PM Períodos musica…" at bounding box center [555, 47] width 419 height 58
